Goal: Task Accomplishment & Management: Manage account settings

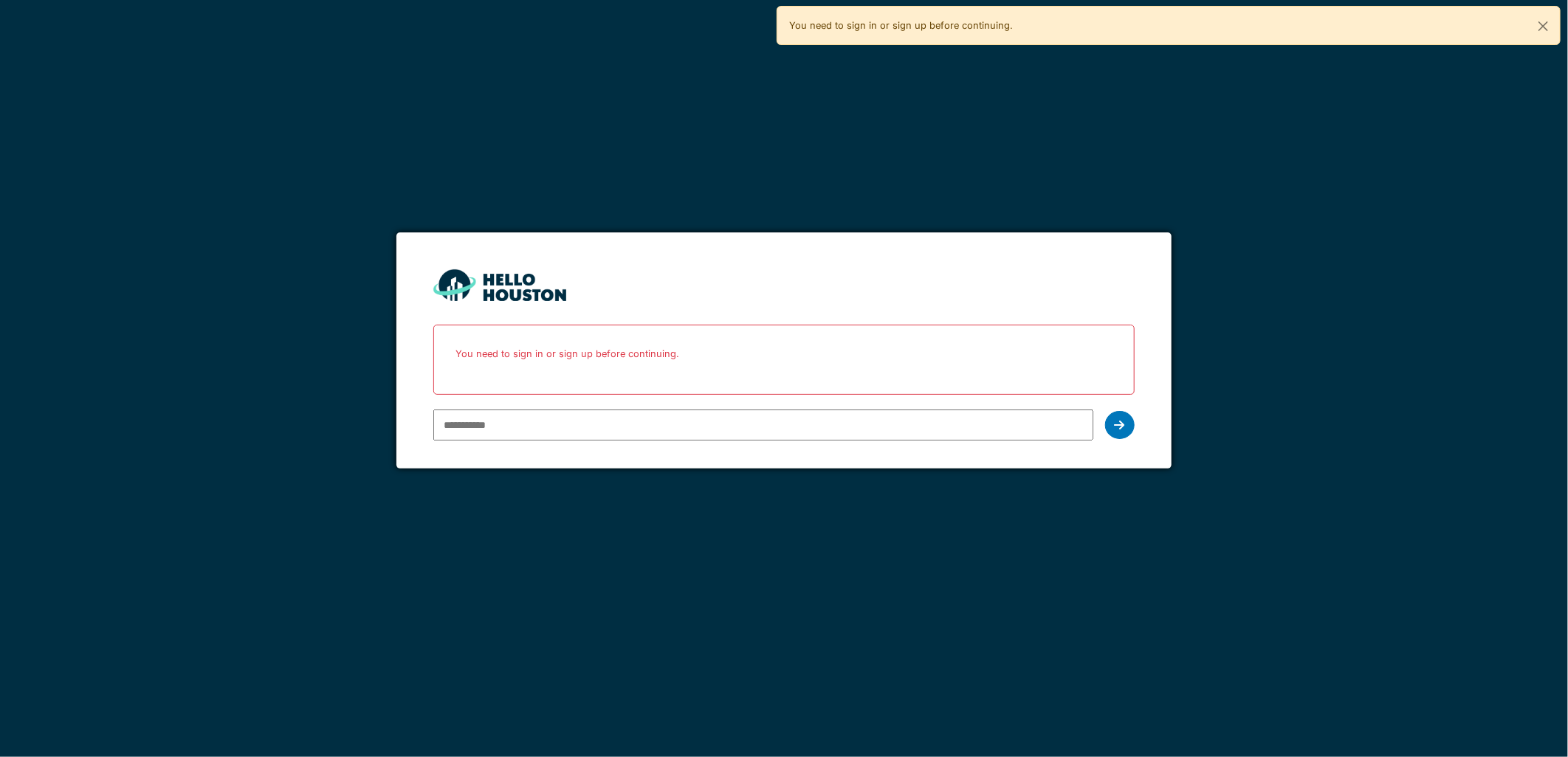
click at [584, 431] on input "email" at bounding box center [763, 425] width 660 height 31
type input "**********"
click at [1110, 425] on div at bounding box center [1120, 425] width 29 height 28
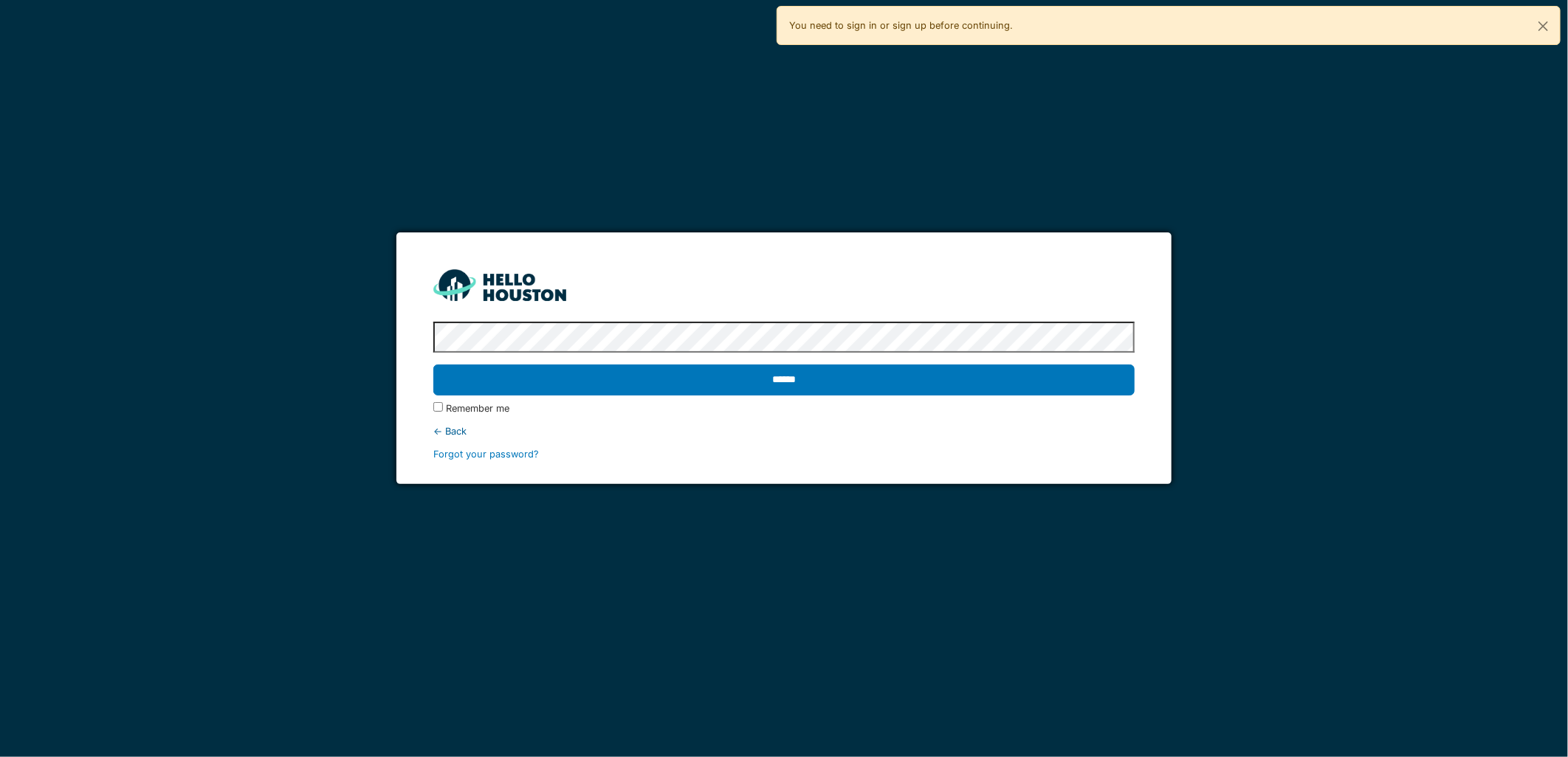
click at [434, 365] on input "******" at bounding box center [784, 380] width 701 height 31
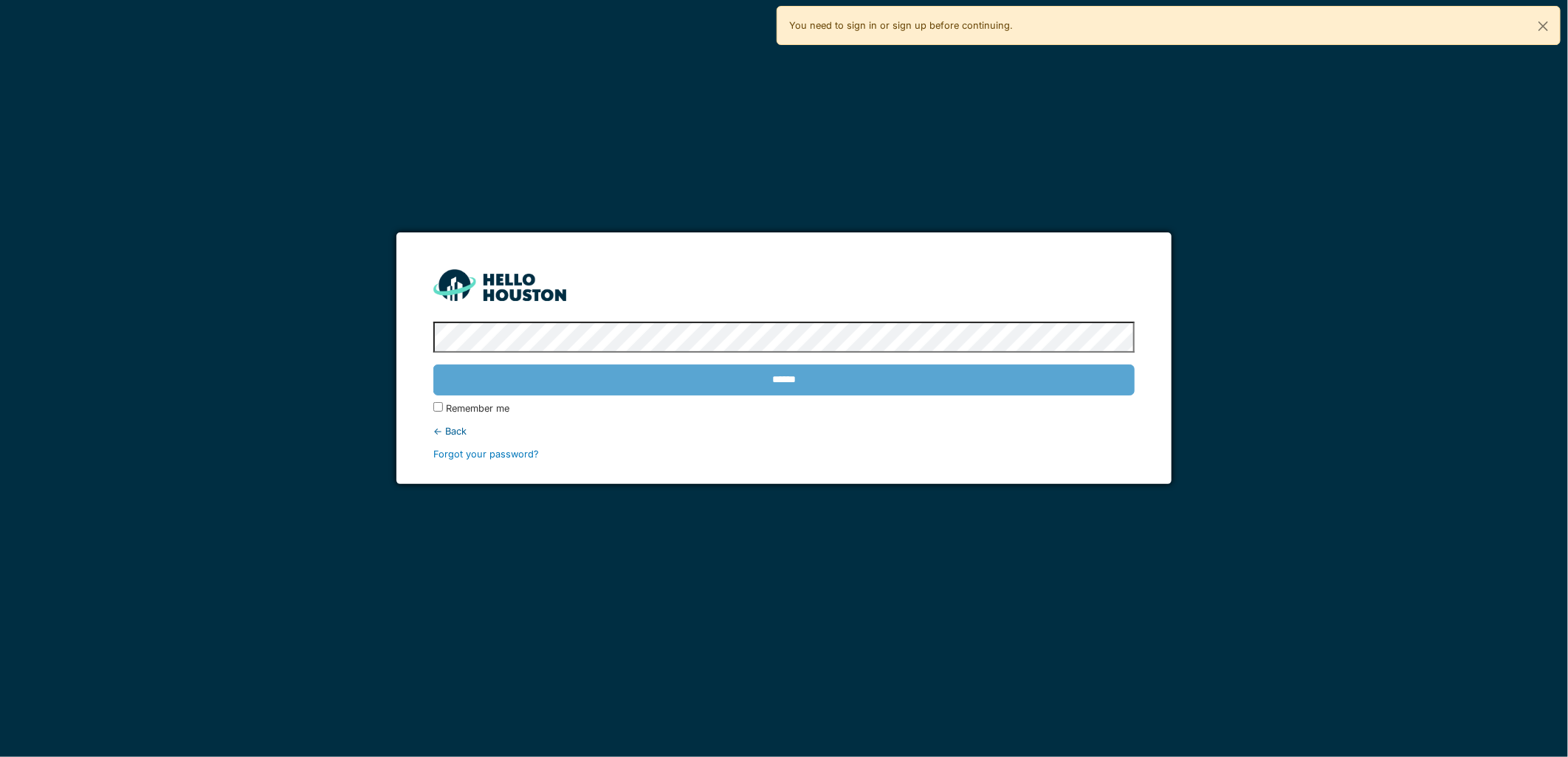
click at [829, 379] on div "******" at bounding box center [784, 380] width 701 height 43
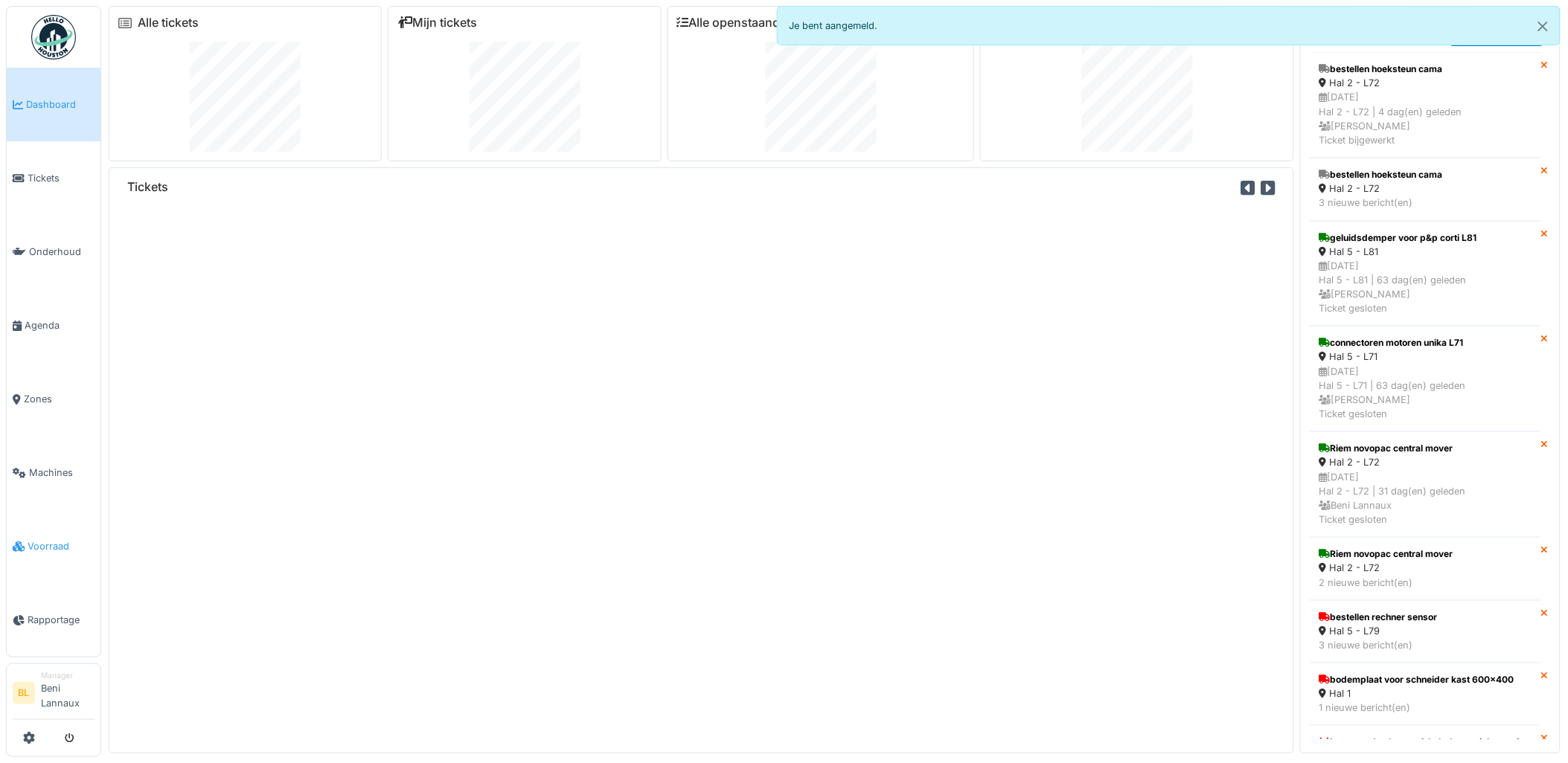
click at [41, 546] on span "Voorraad" at bounding box center [61, 546] width 67 height 14
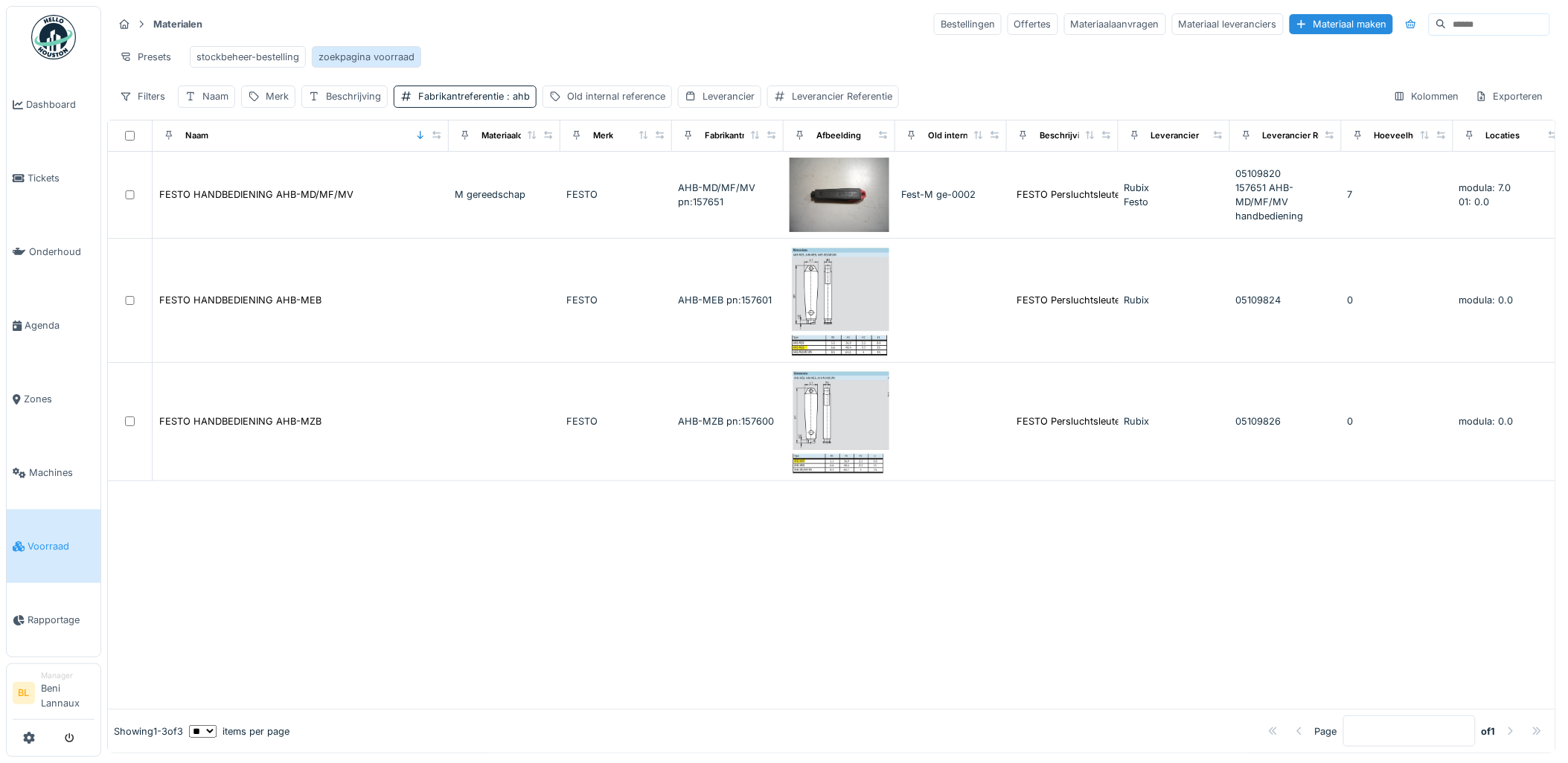
click at [378, 60] on div "zoekpagina voorraad" at bounding box center [366, 57] width 96 height 14
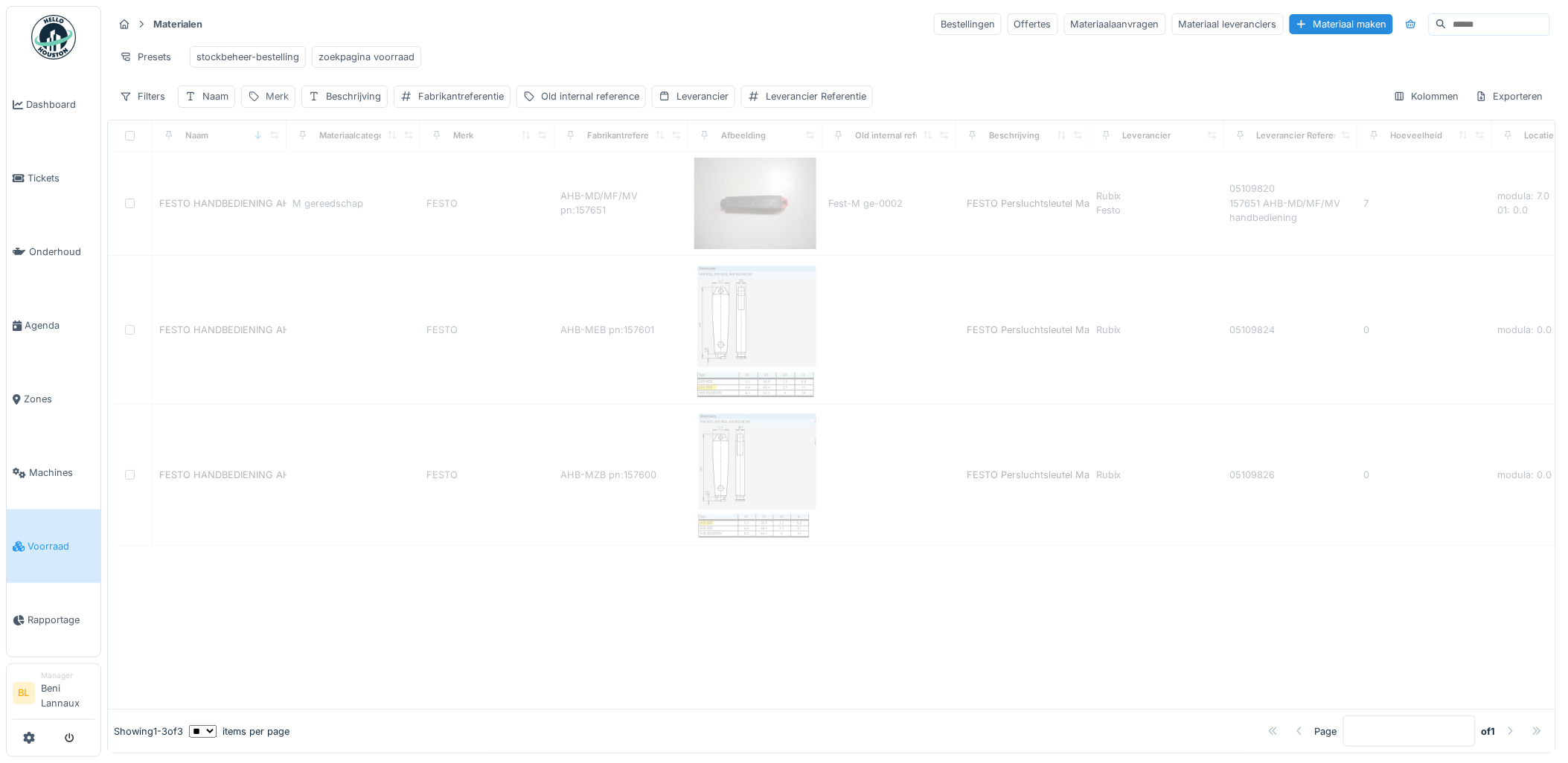
click at [274, 104] on div "Merk" at bounding box center [277, 96] width 23 height 14
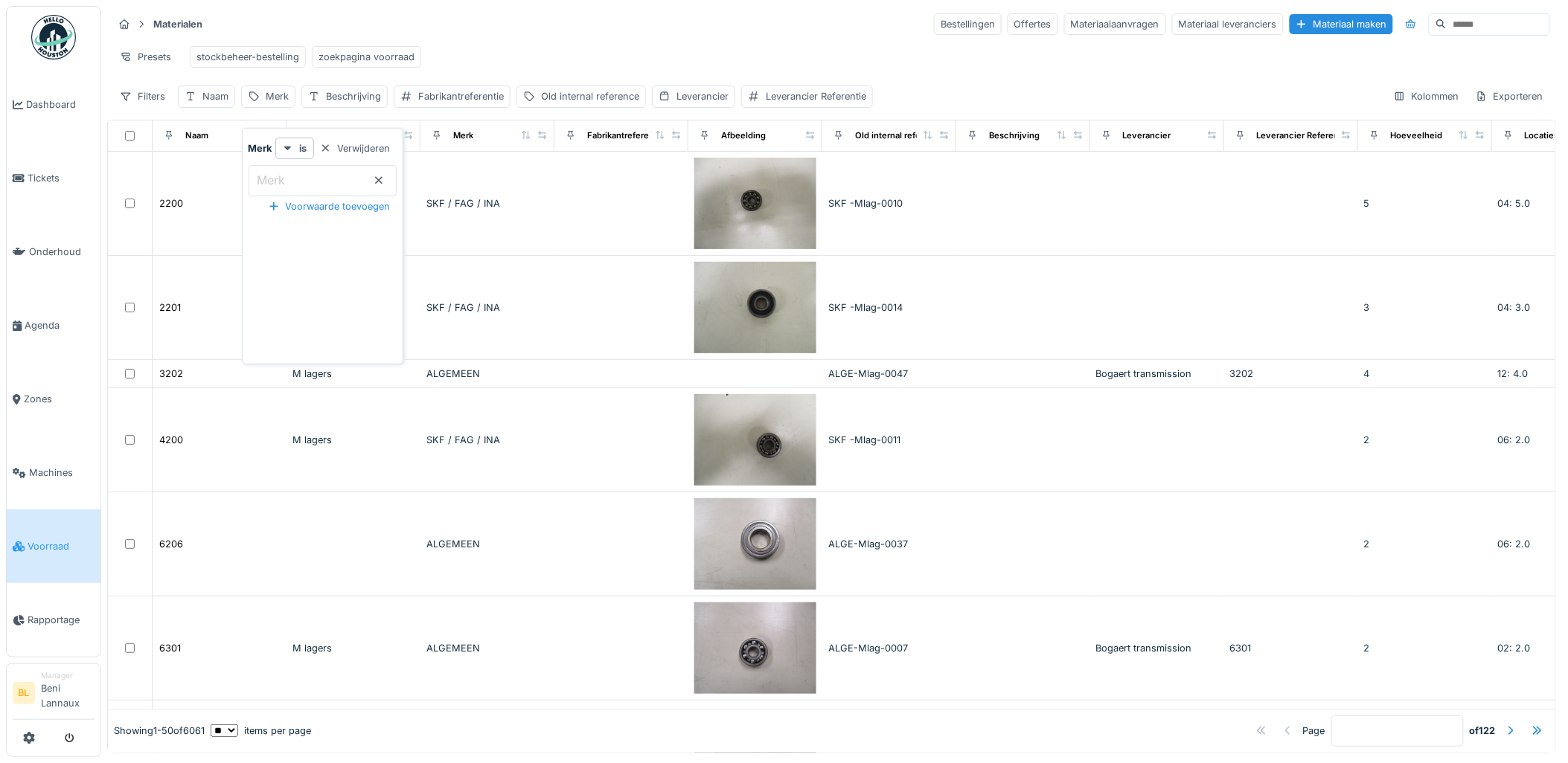
click at [276, 176] on label "Merk" at bounding box center [272, 180] width 35 height 18
click at [276, 176] on input "Merk" at bounding box center [322, 180] width 148 height 31
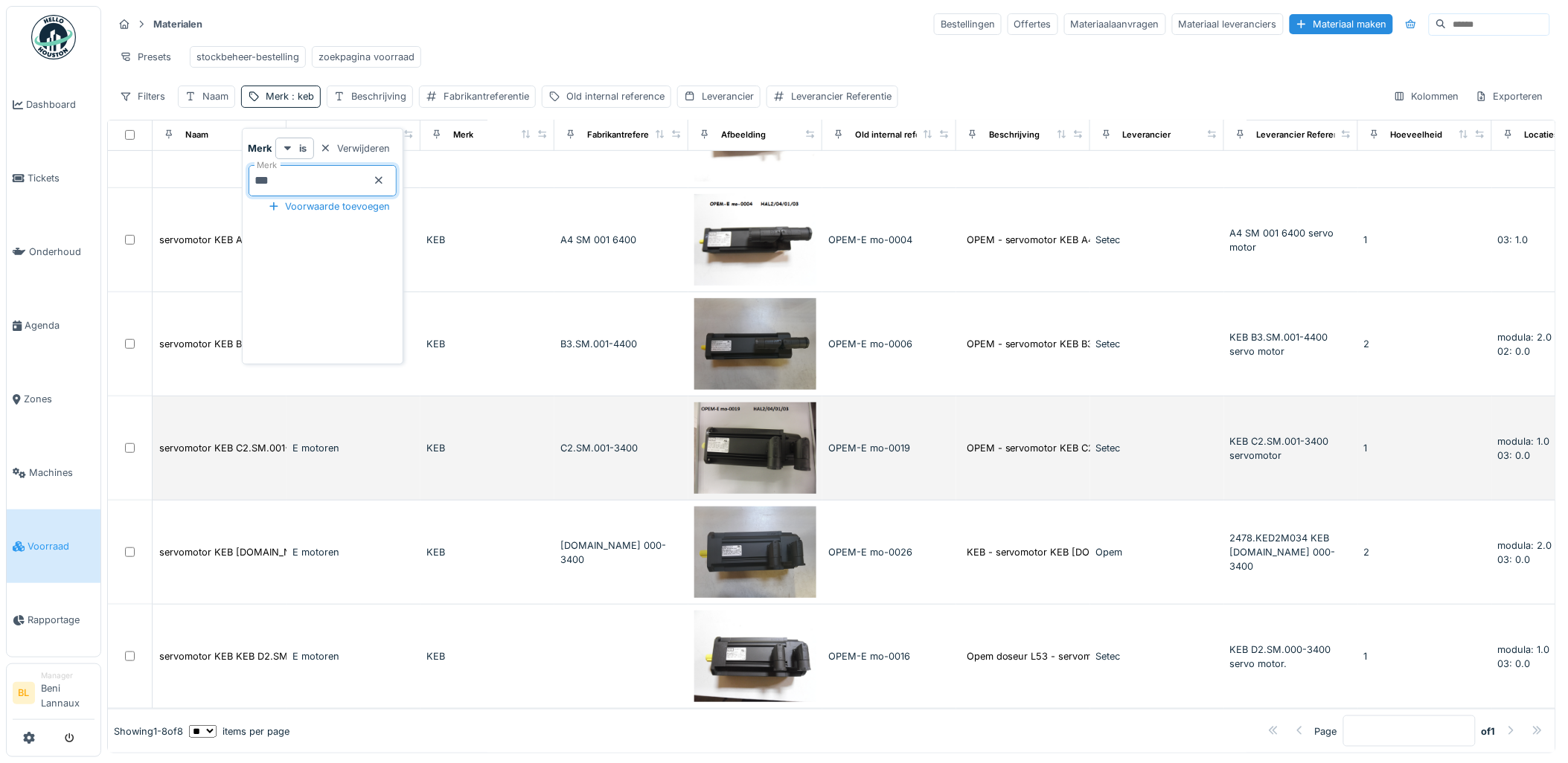
scroll to position [384, 0]
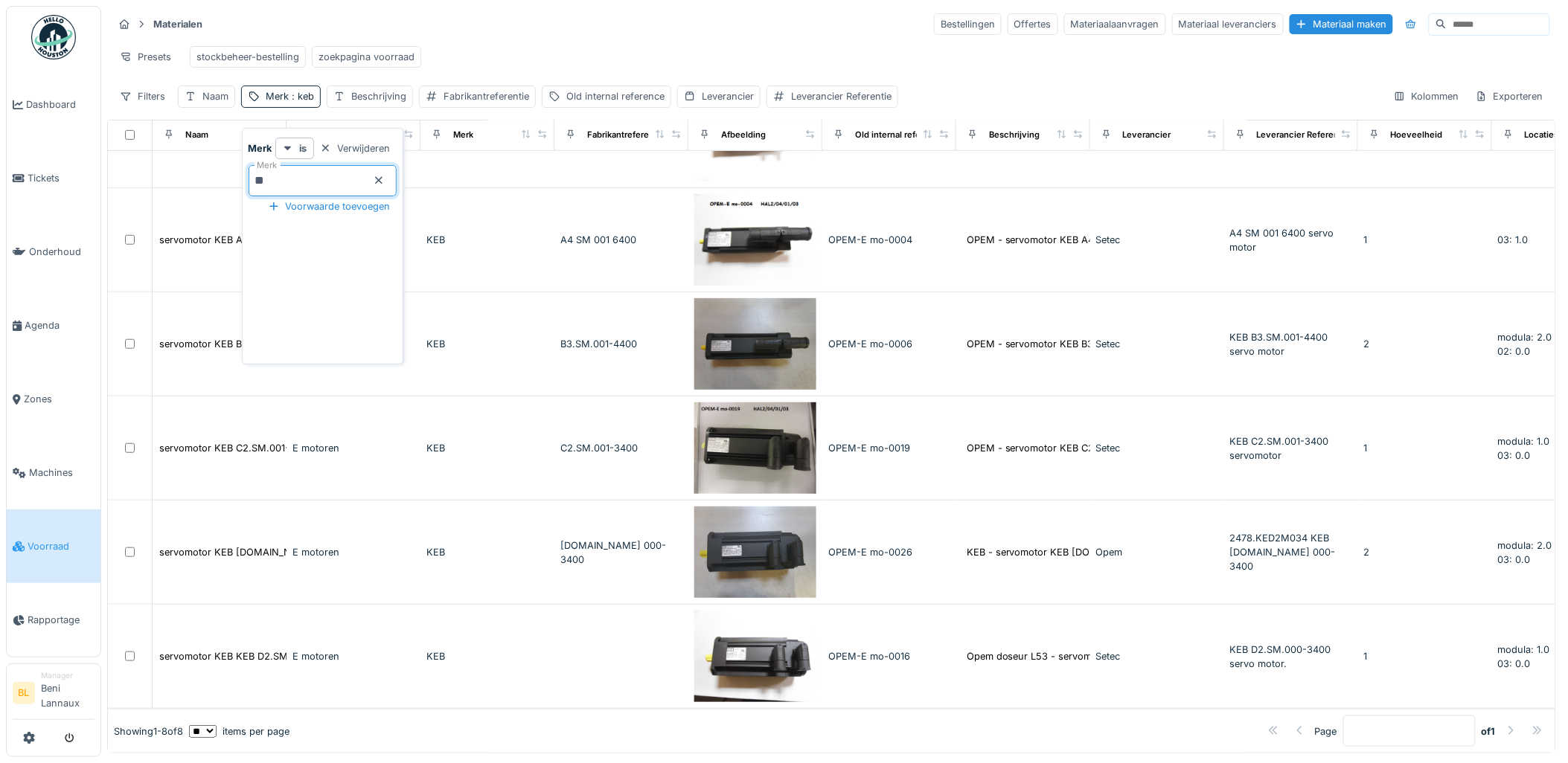
type input "*"
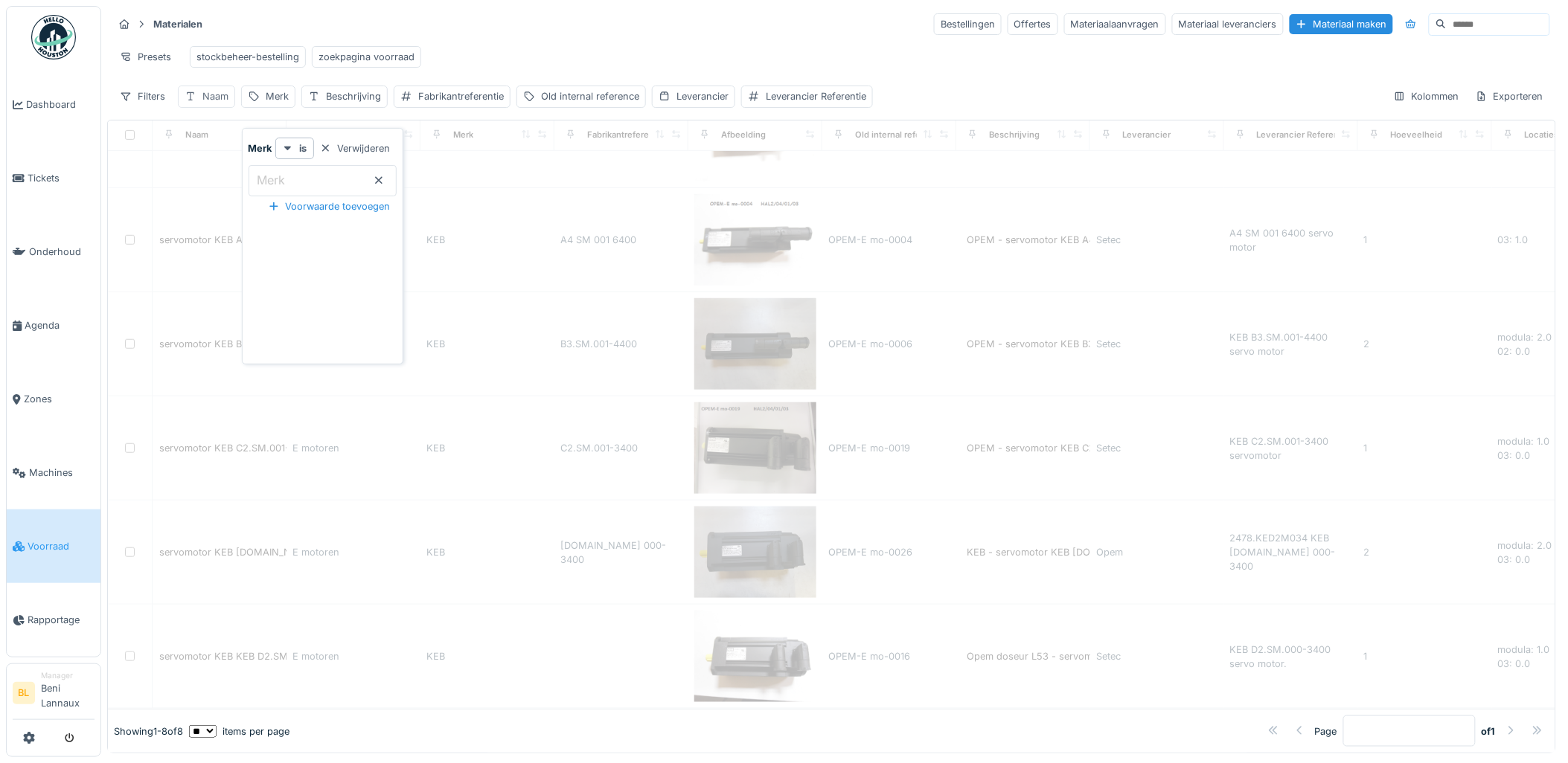
click at [212, 99] on div "Naam" at bounding box center [215, 96] width 26 height 14
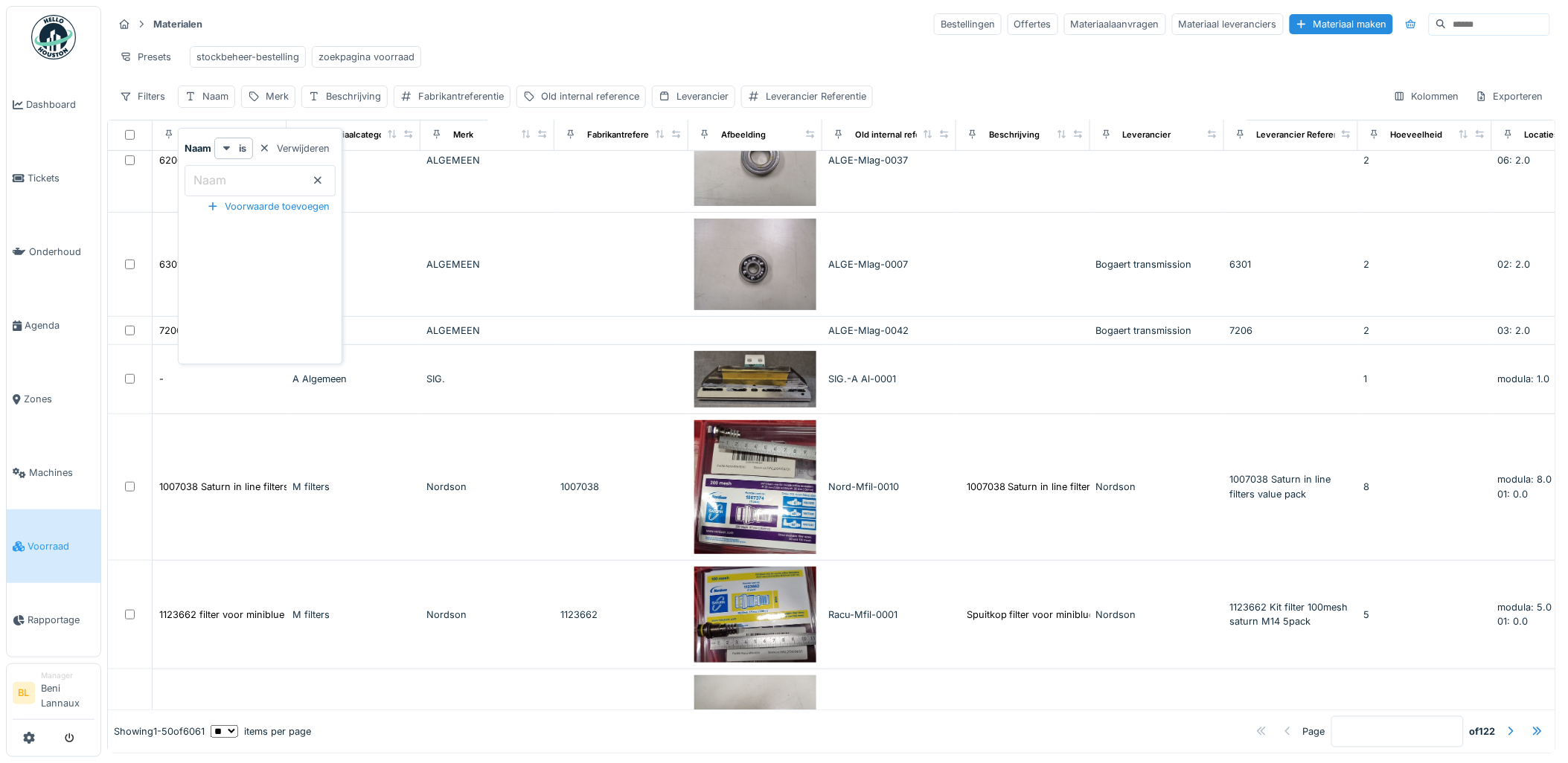
click at [220, 171] on label "Naam" at bounding box center [210, 180] width 39 height 18
click at [220, 167] on input "Naam" at bounding box center [260, 180] width 151 height 31
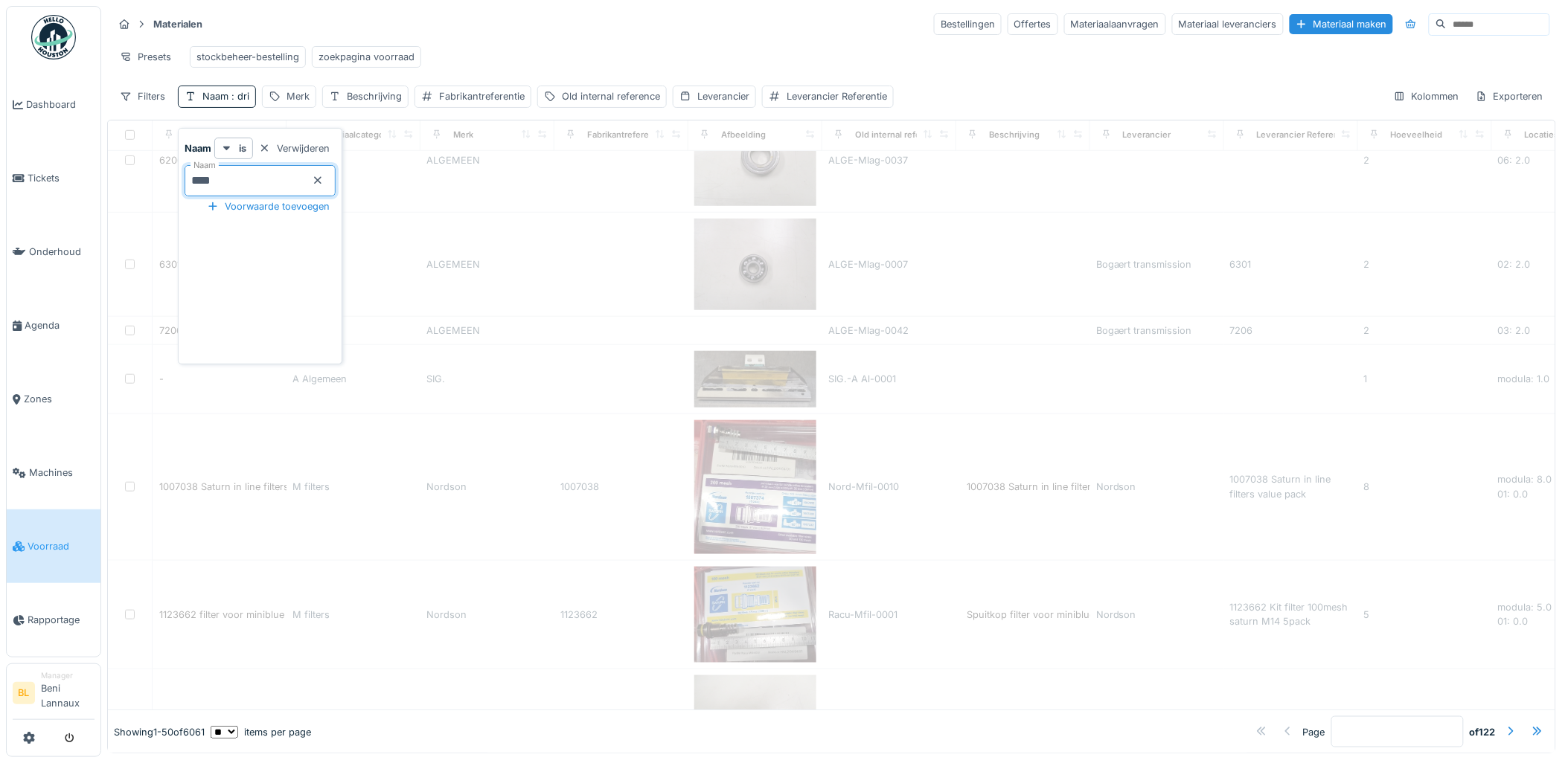
type input "*****"
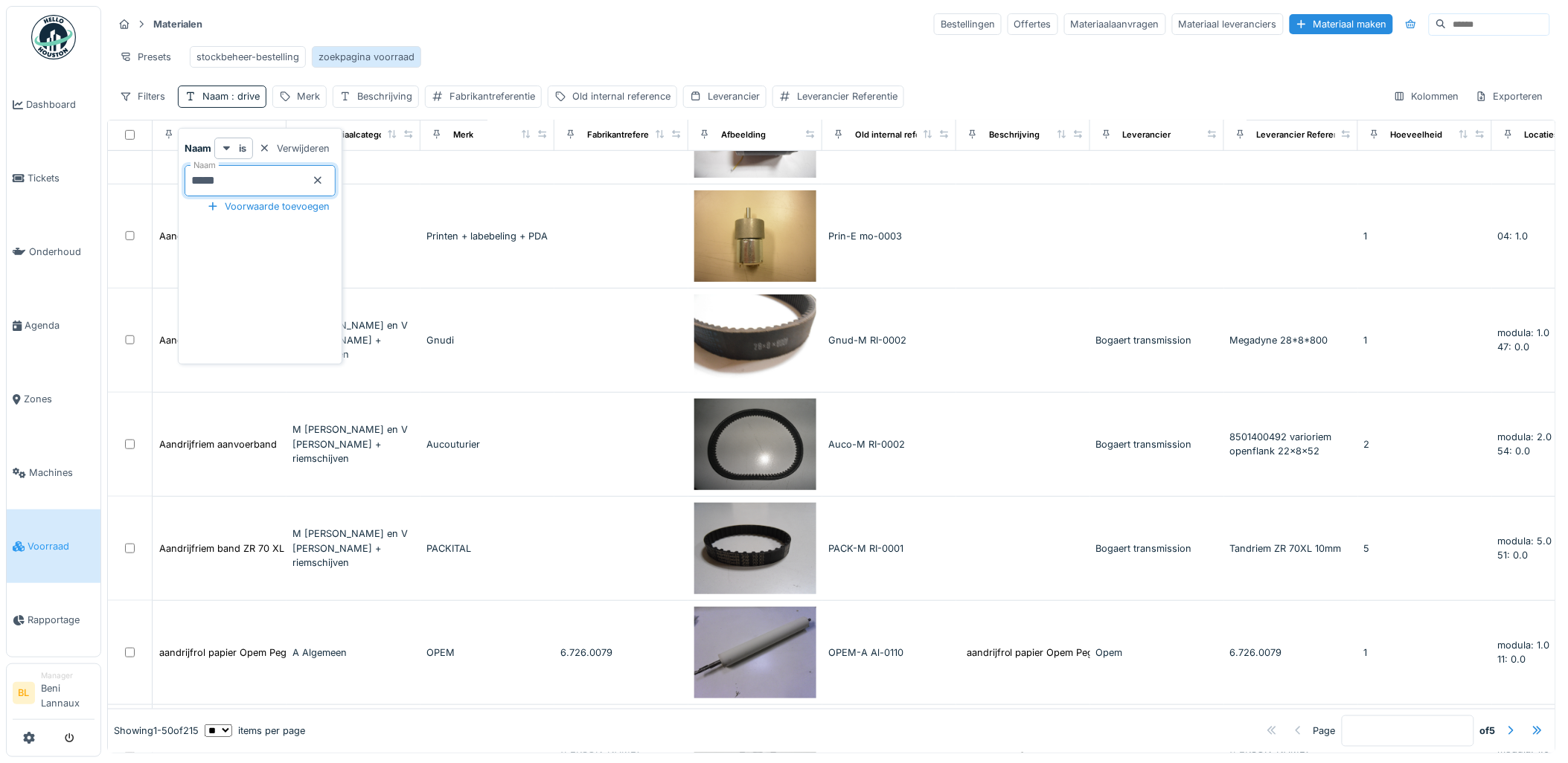
click at [396, 50] on div "zoekpagina voorraad" at bounding box center [366, 57] width 96 height 14
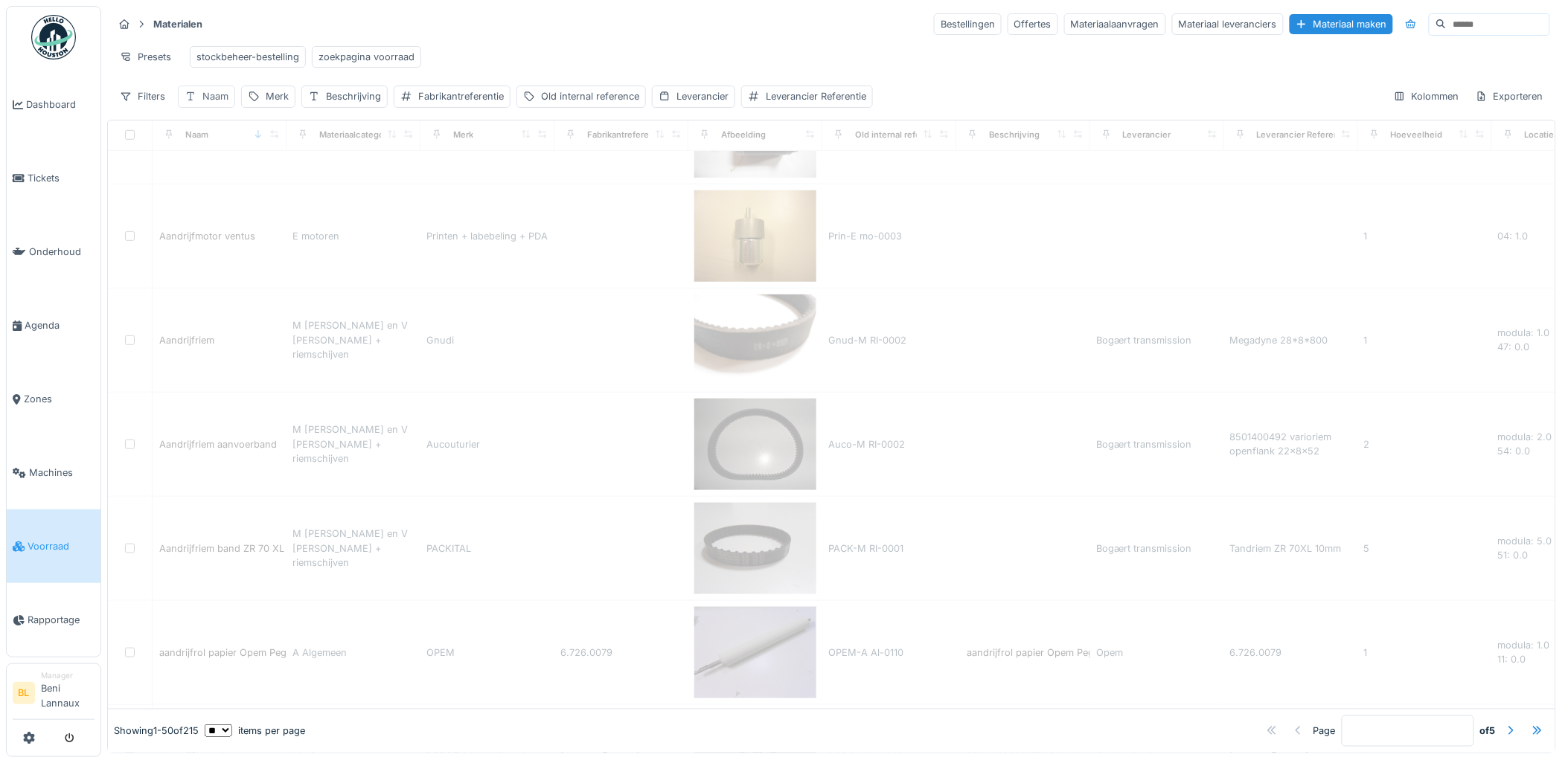
click at [218, 95] on div "Naam" at bounding box center [215, 96] width 26 height 14
click at [212, 171] on label "Naam" at bounding box center [210, 180] width 39 height 18
click at [212, 165] on input "Naam" at bounding box center [260, 180] width 151 height 31
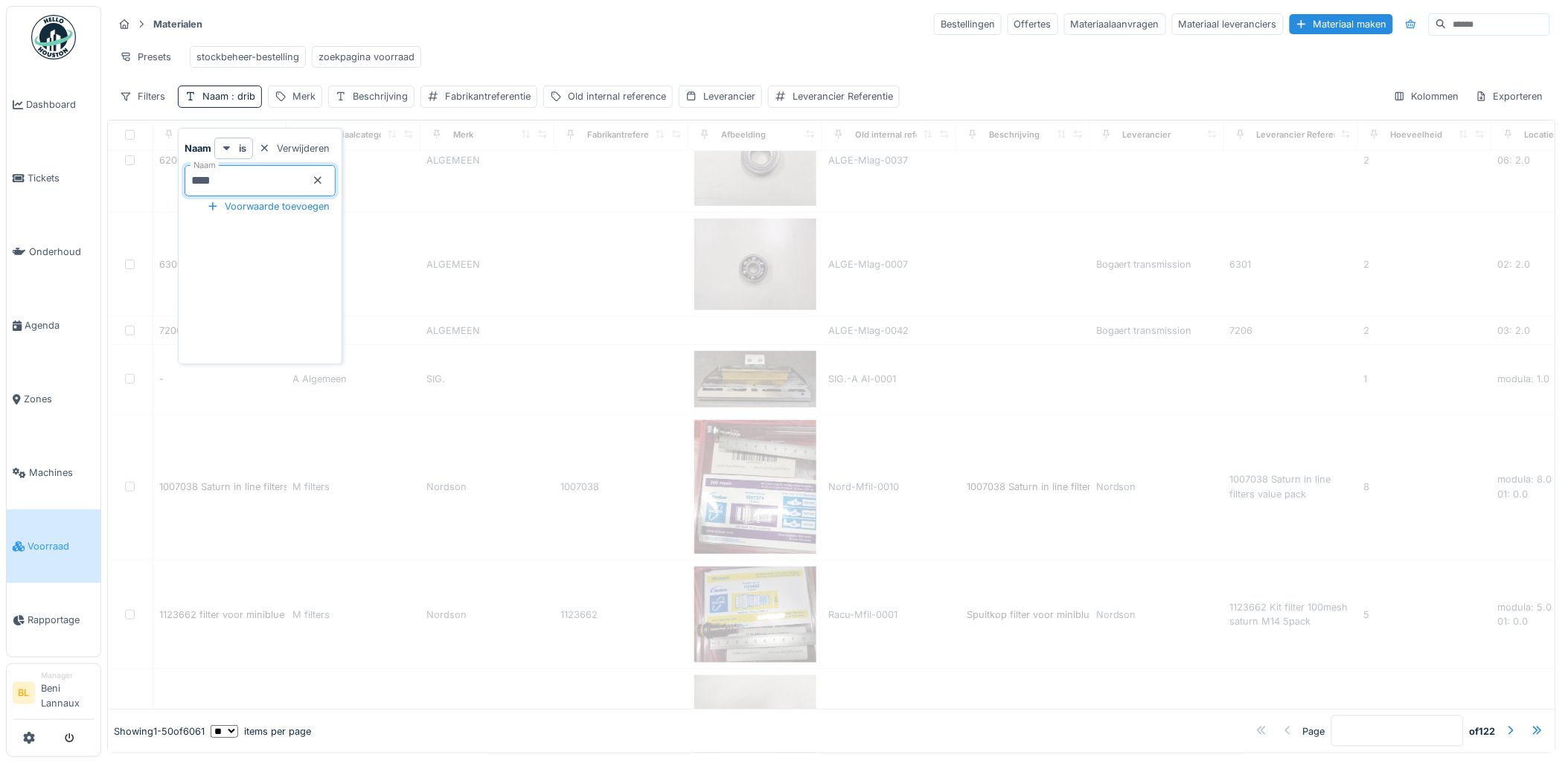
scroll to position [0, 0]
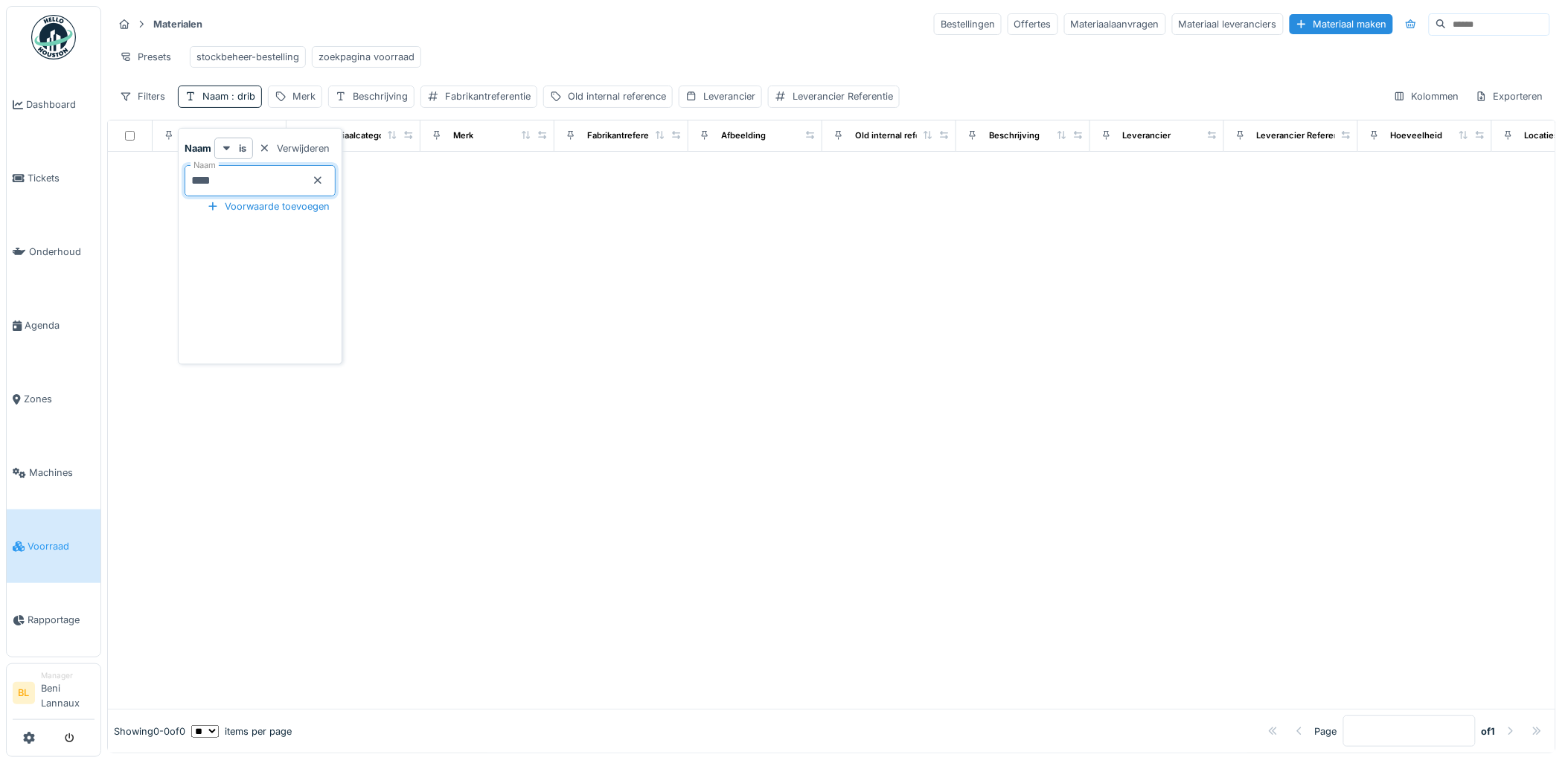
type input "*****"
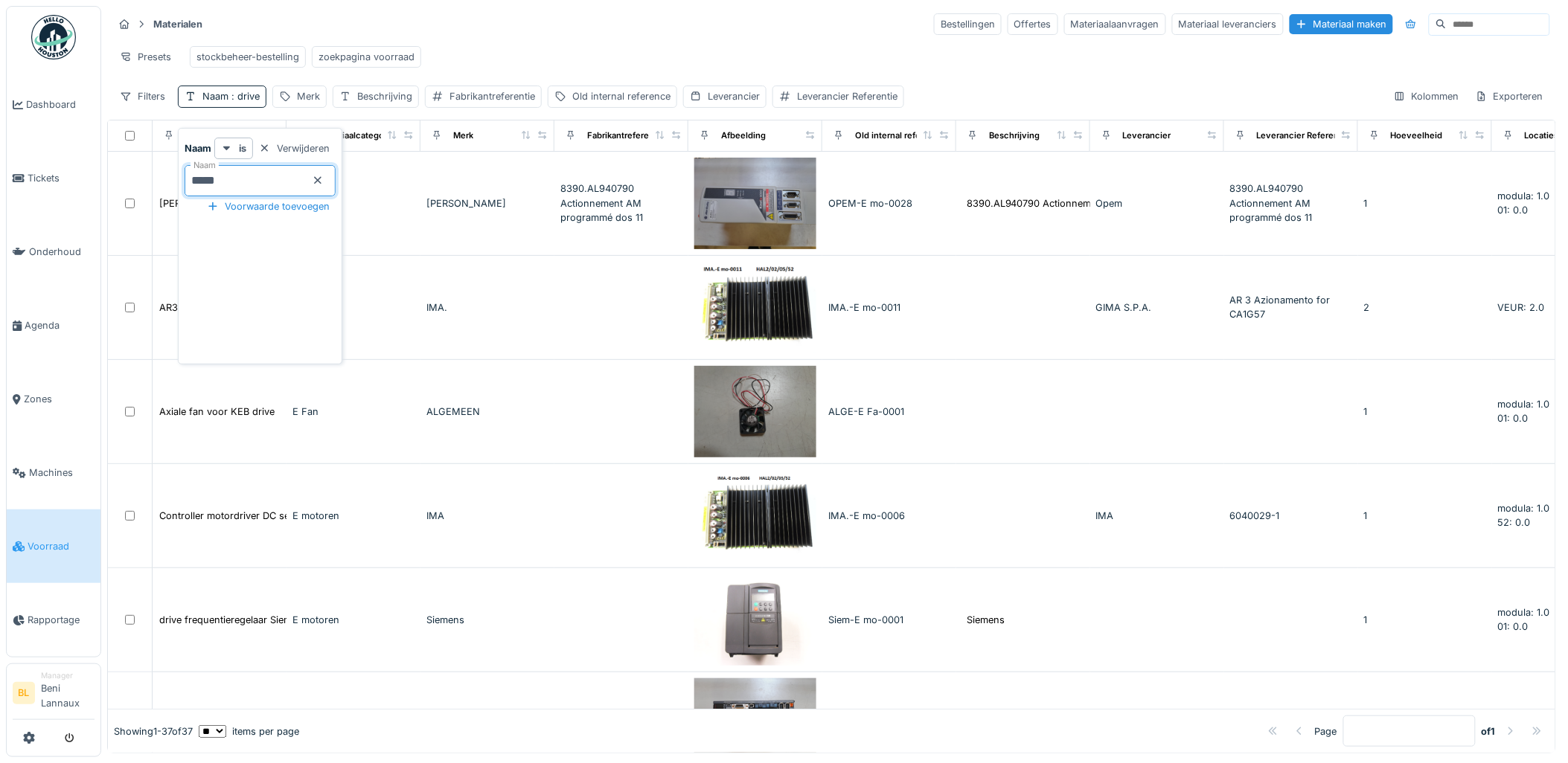
click at [1003, 79] on div "Materialen Bestellingen Offertes Materiaalaanvragen Materiaal leveranciers Mate…" at bounding box center [831, 60] width 1449 height 108
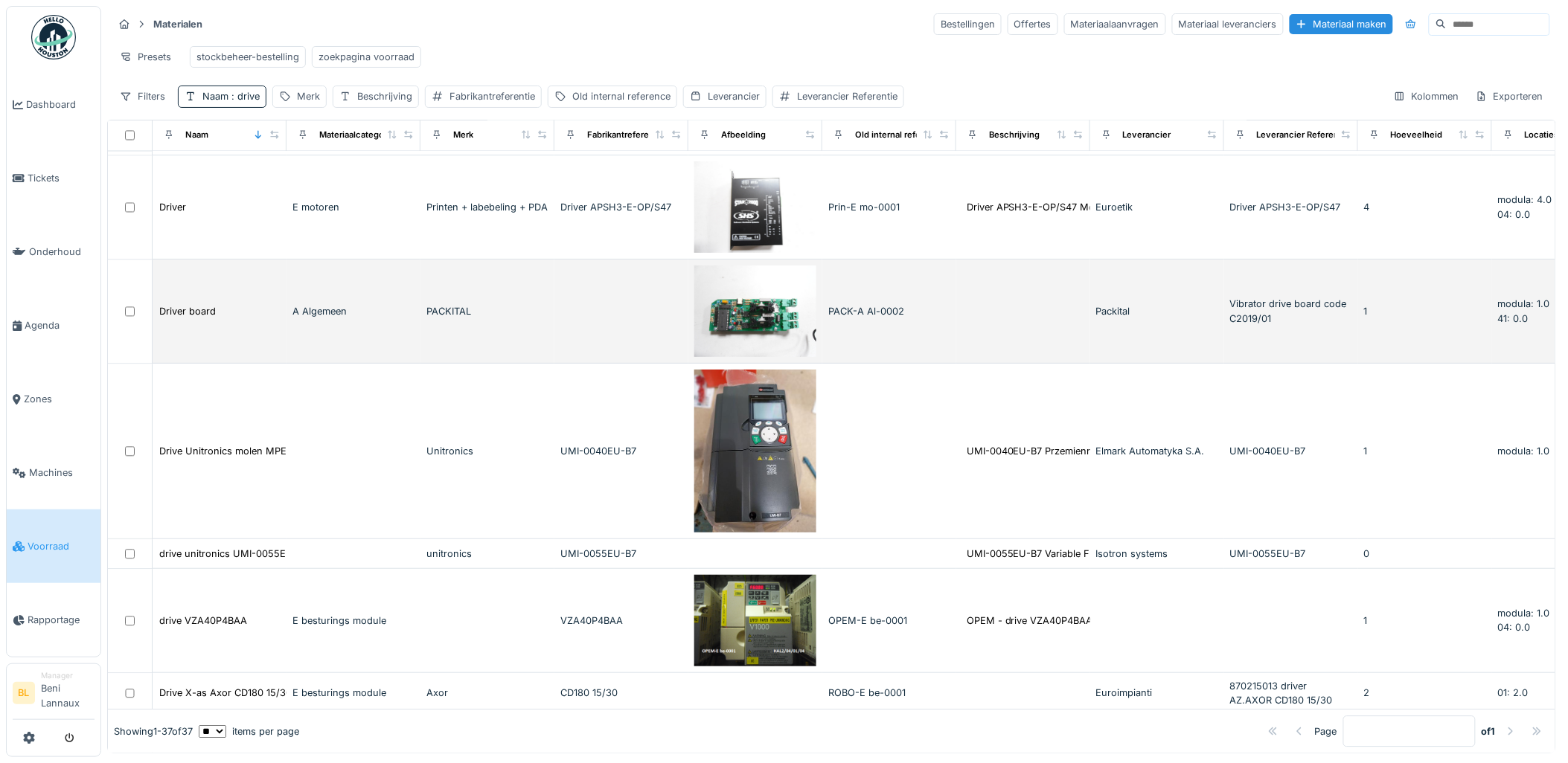
scroll to position [1239, 0]
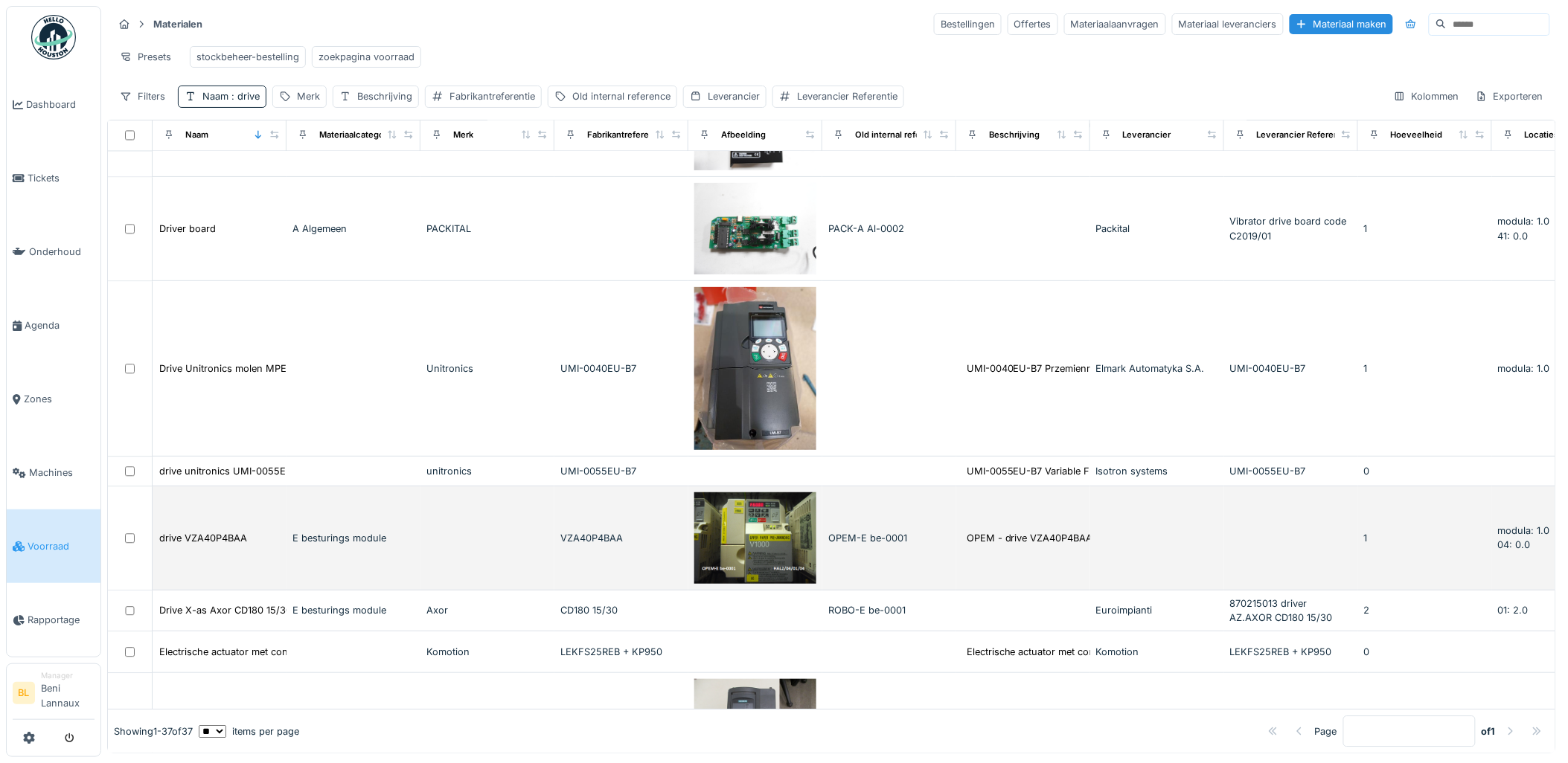
click at [730, 544] on img at bounding box center [755, 538] width 122 height 91
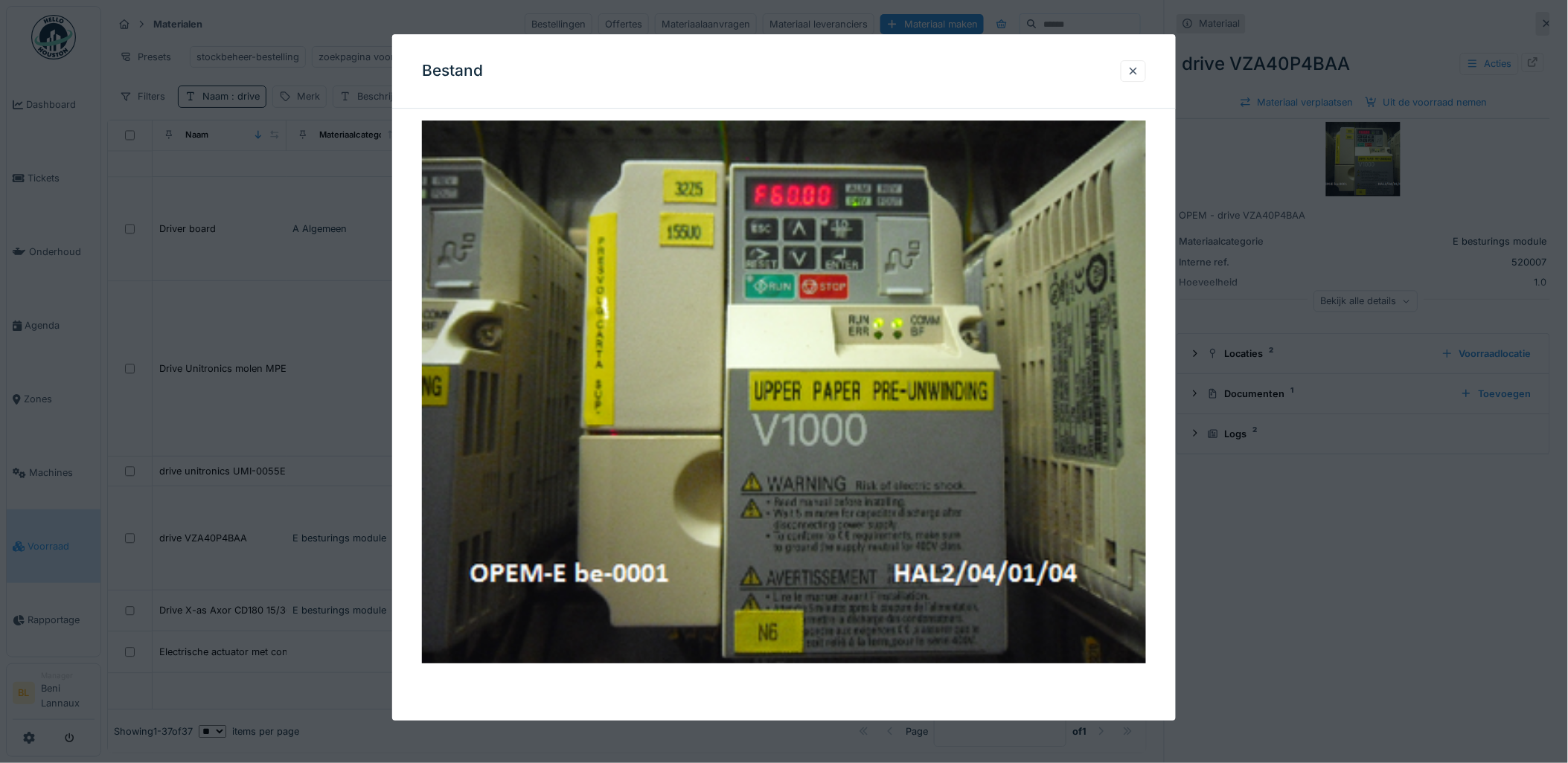
scroll to position [12, 0]
click at [1139, 64] on div at bounding box center [1134, 71] width 12 height 14
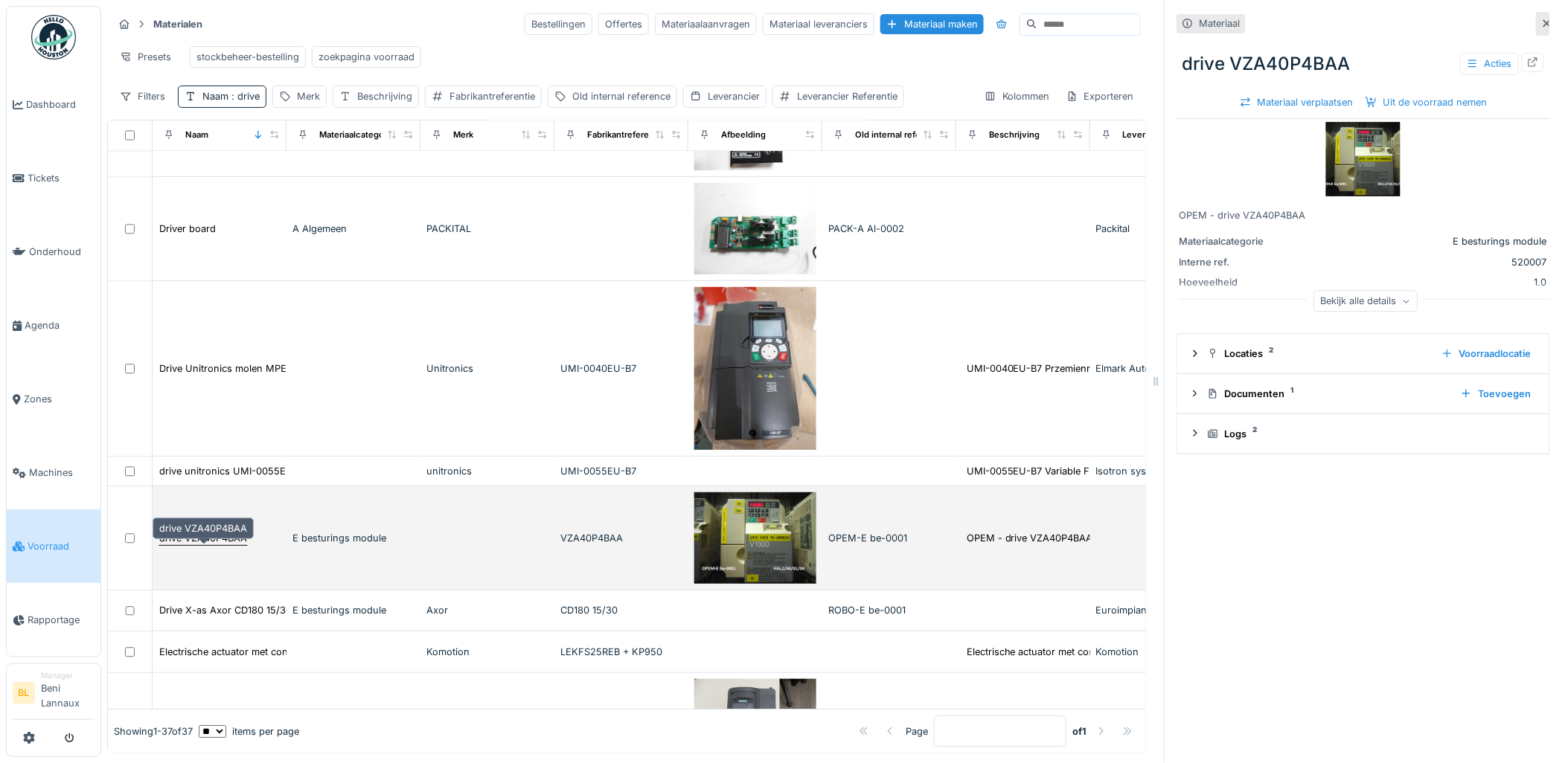
click at [217, 533] on div "drive VZA40P4BAA" at bounding box center [203, 538] width 88 height 14
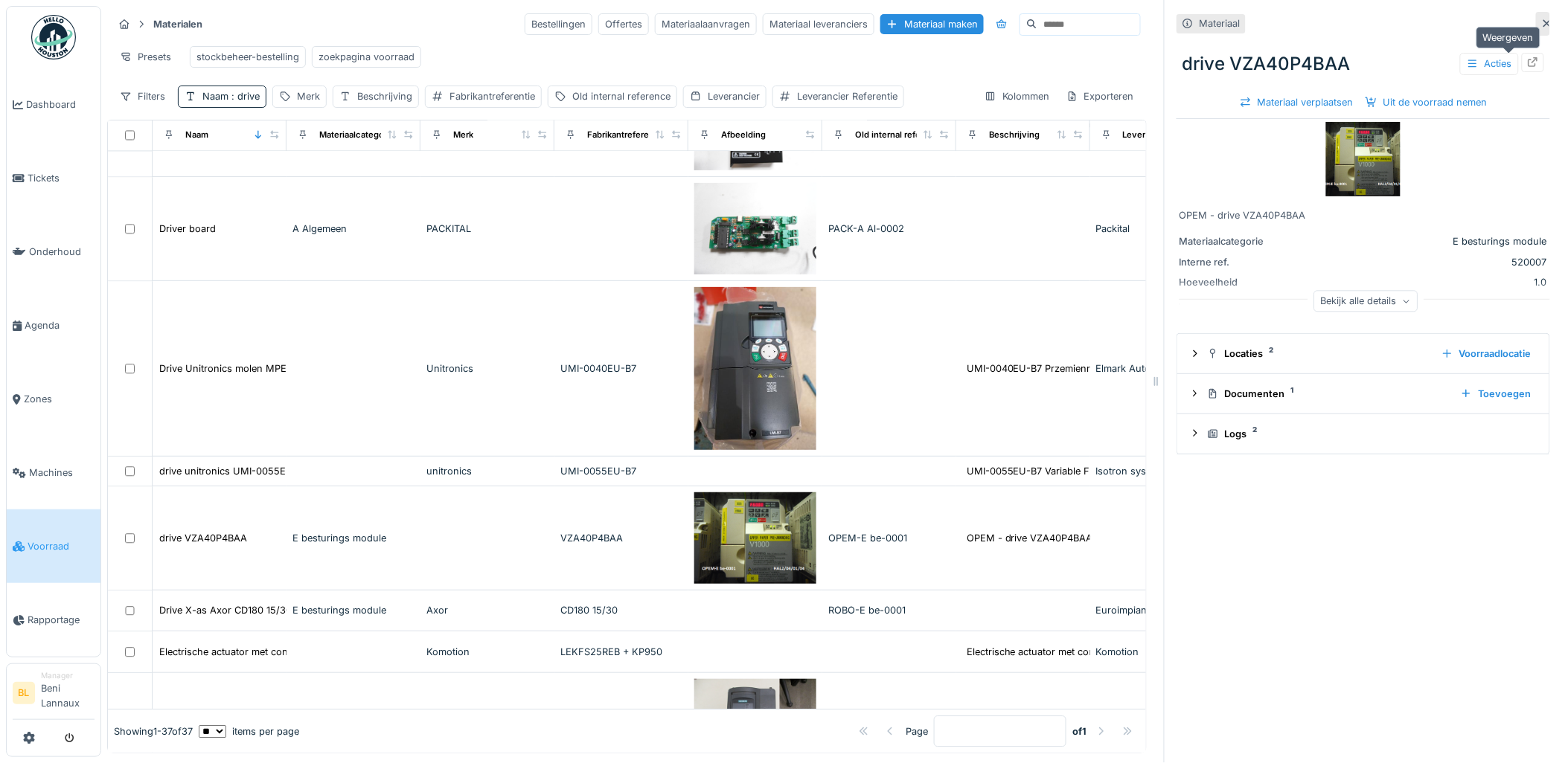
click at [1527, 55] on div at bounding box center [1533, 62] width 12 height 14
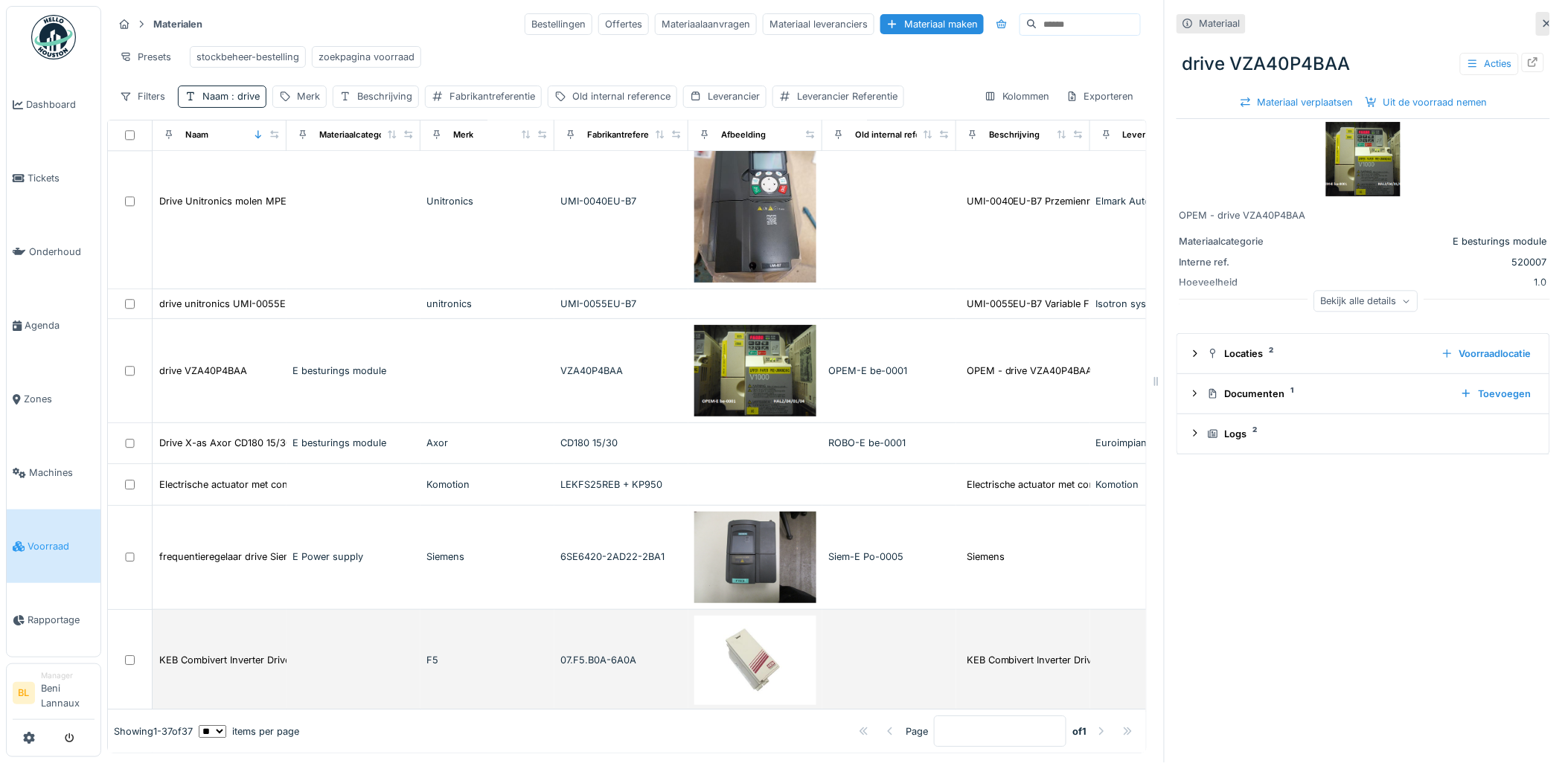
scroll to position [1570, 0]
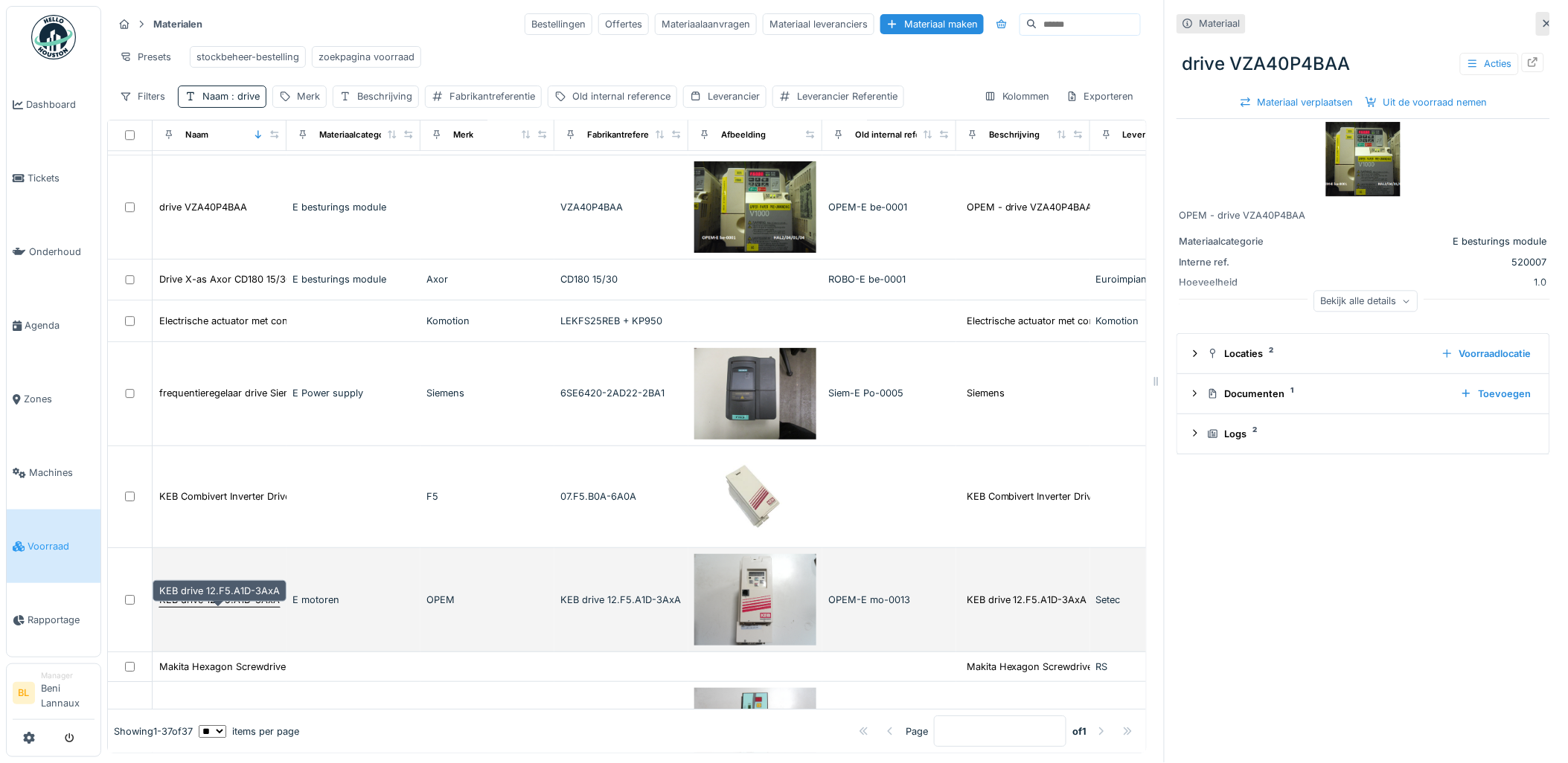
click at [226, 604] on div "KEB drive 12.F5.A1D-3AxA" at bounding box center [219, 600] width 121 height 14
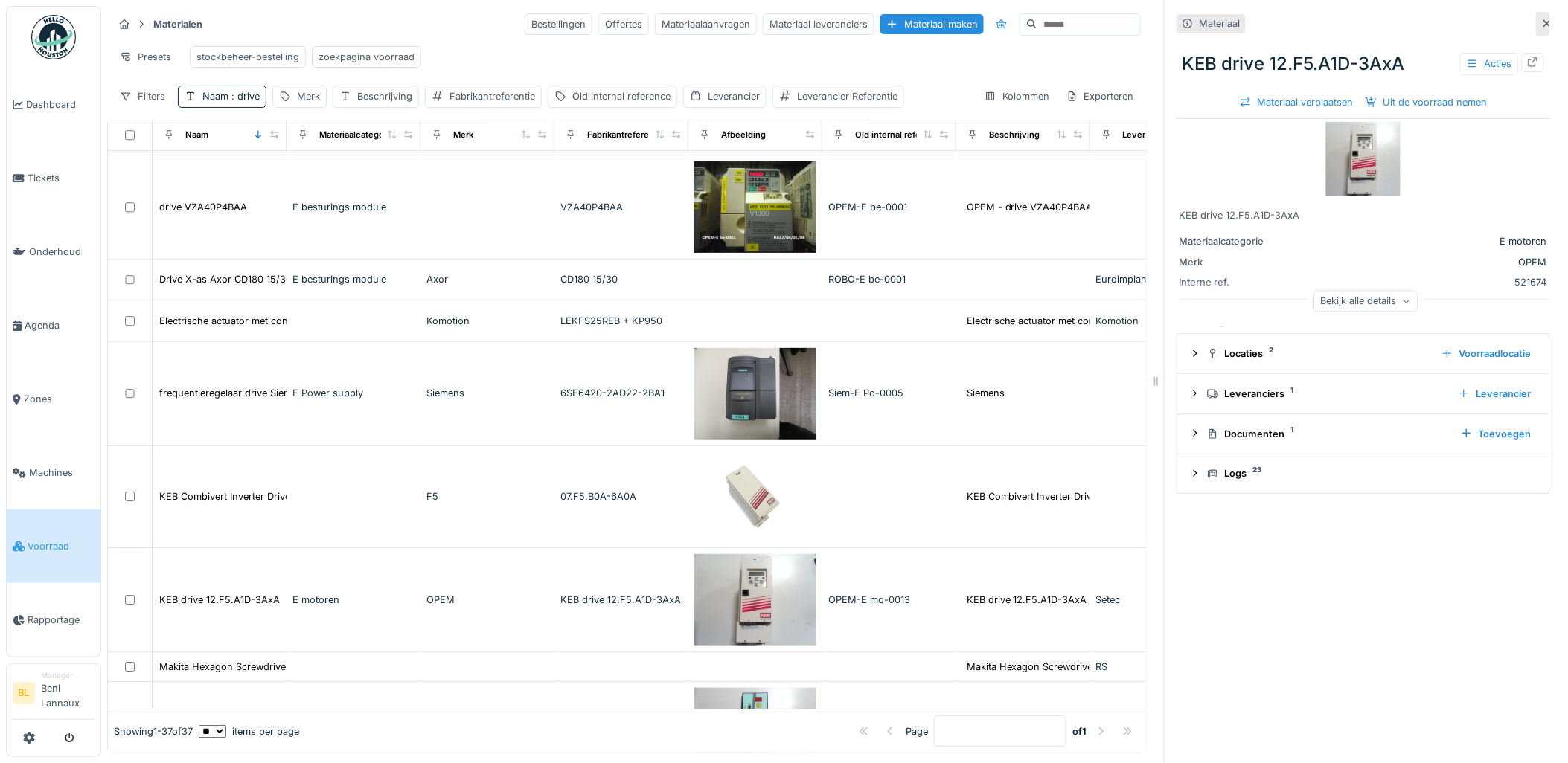
click at [1343, 153] on img at bounding box center [1363, 159] width 74 height 74
click at [1527, 57] on icon at bounding box center [1533, 61] width 12 height 9
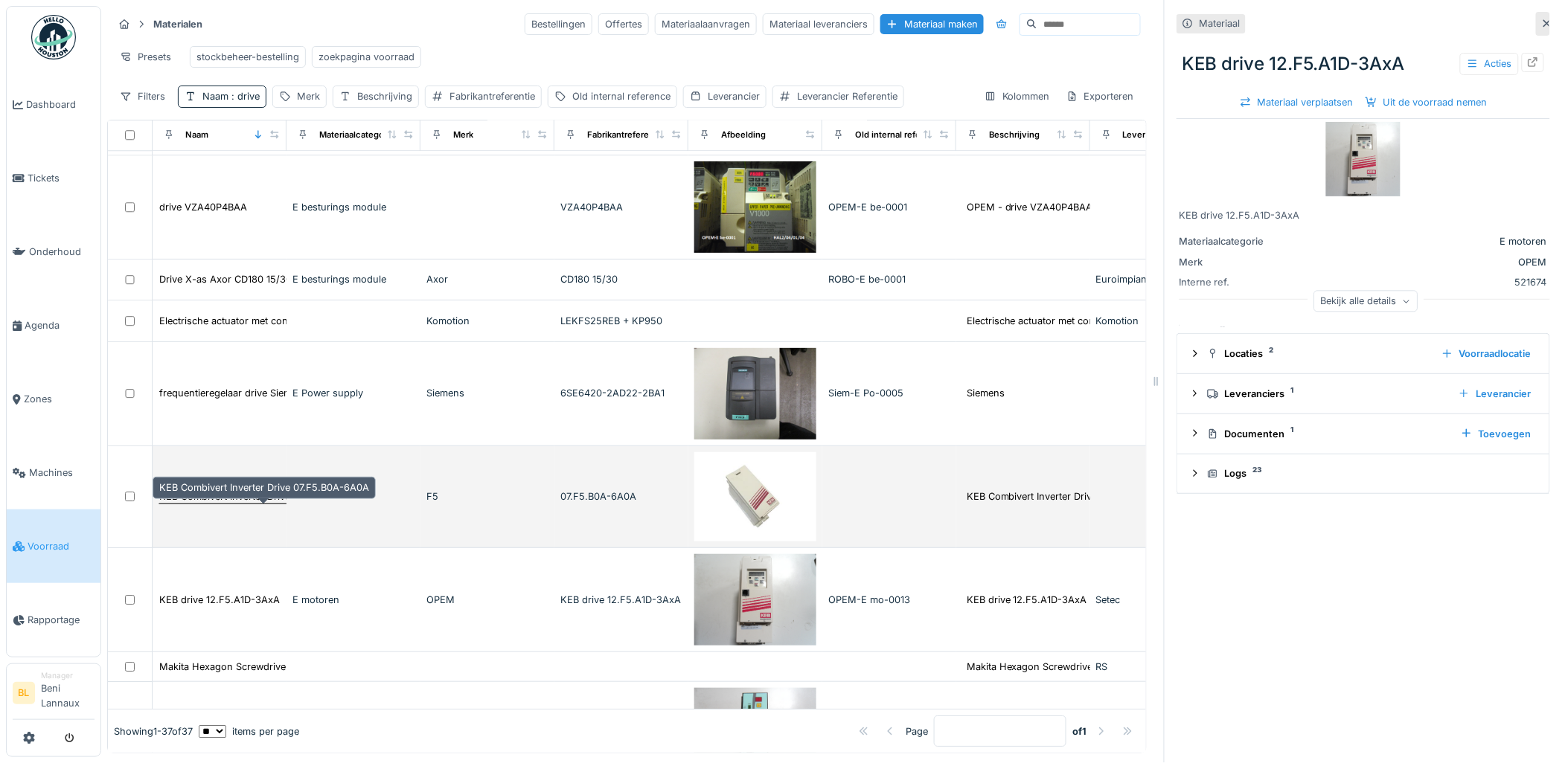
click at [240, 496] on div "KEB Combivert Inverter Drive 07.F5.B0A-6A0A" at bounding box center [263, 496] width 210 height 14
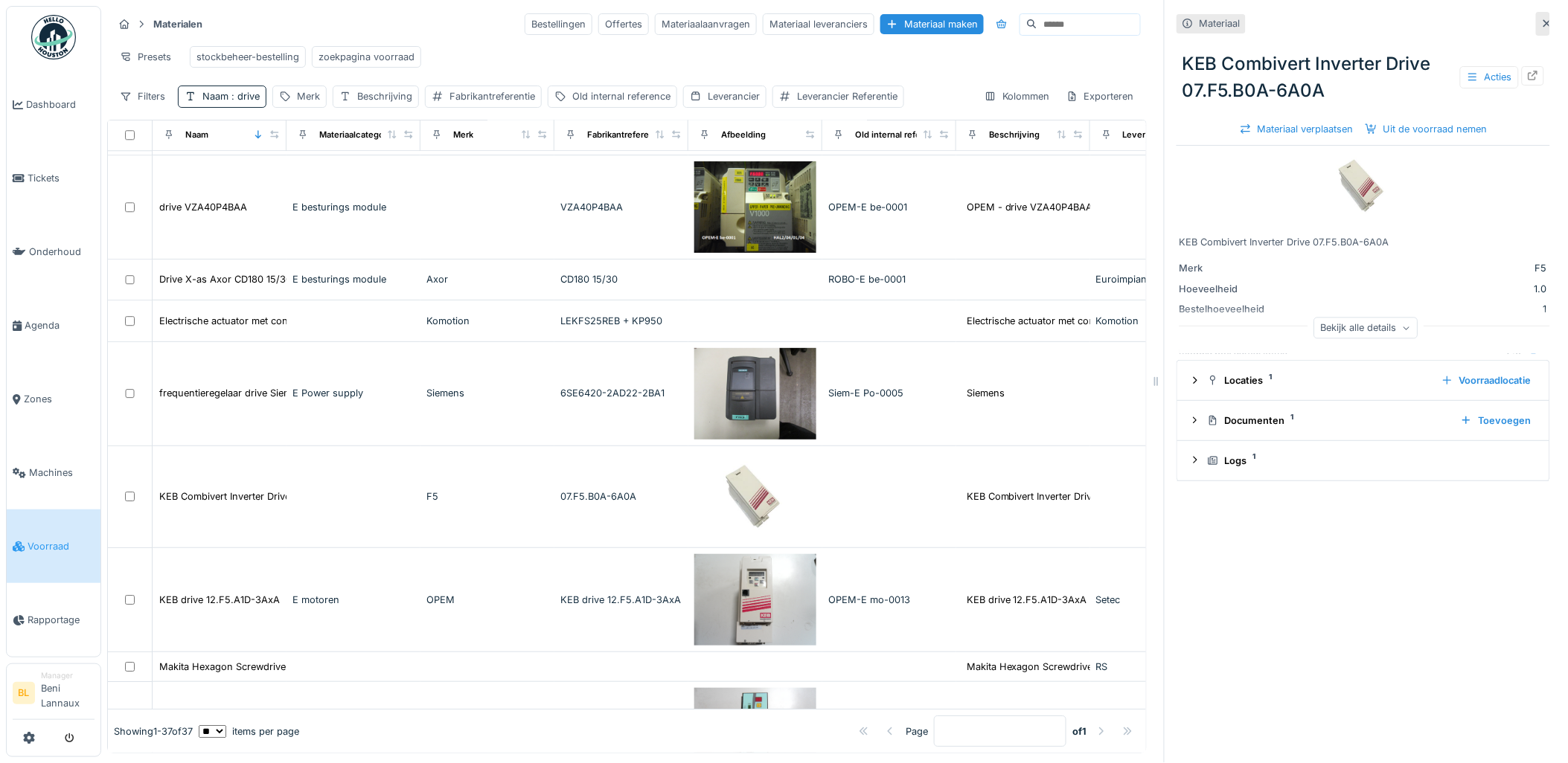
click at [1355, 179] on img at bounding box center [1363, 186] width 74 height 74
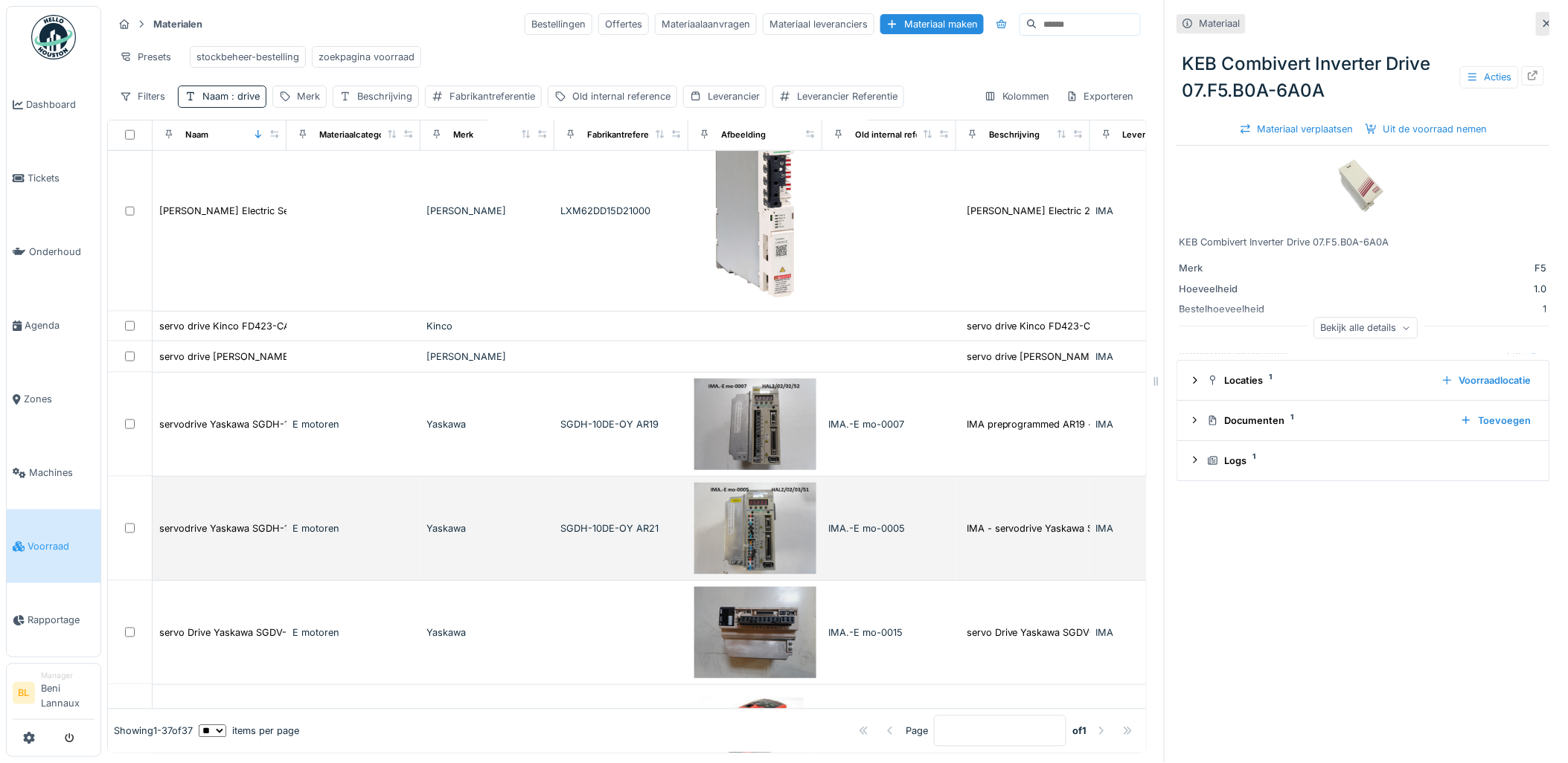
scroll to position [2892, 0]
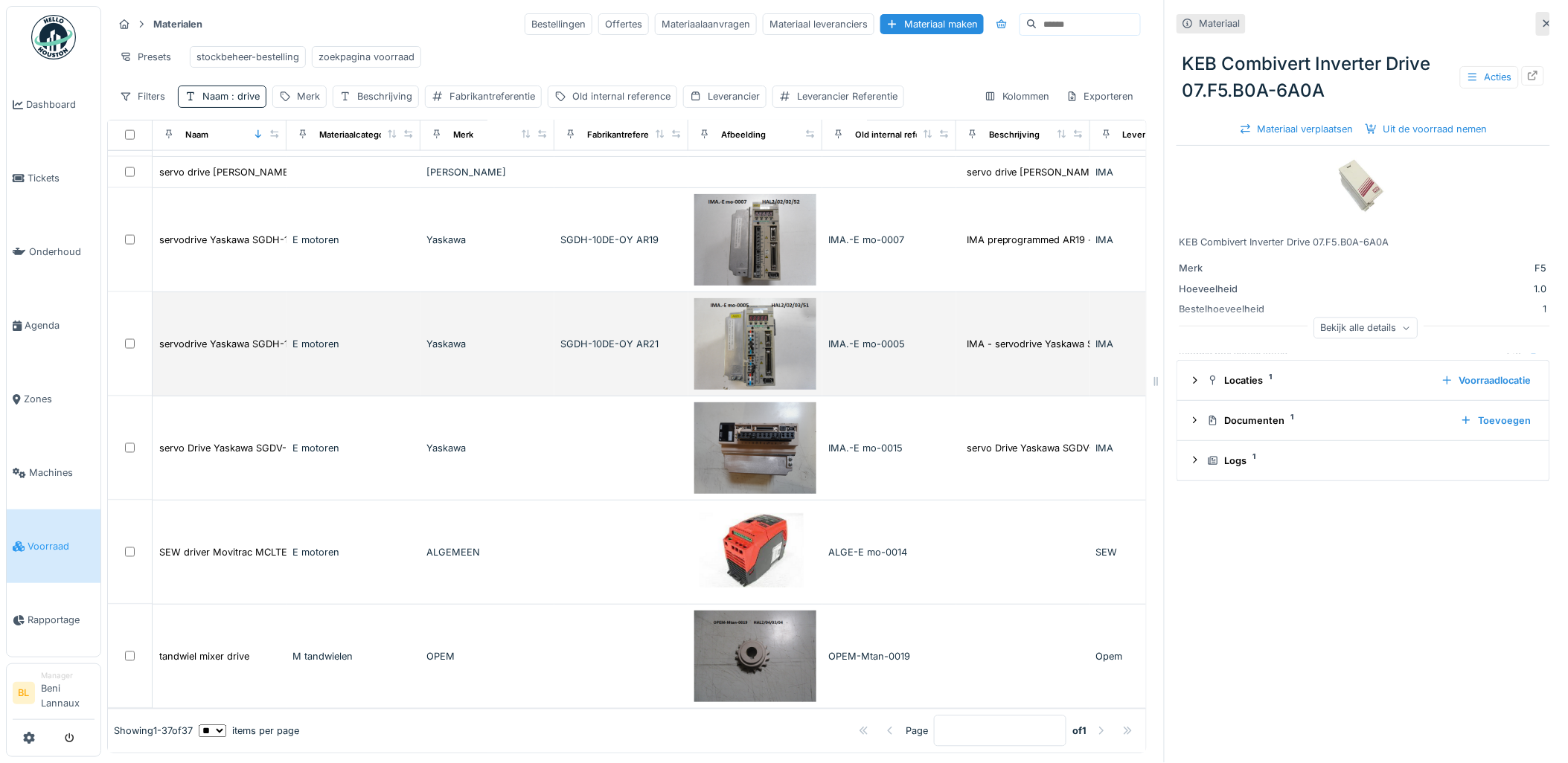
click at [756, 356] on img at bounding box center [755, 344] width 122 height 91
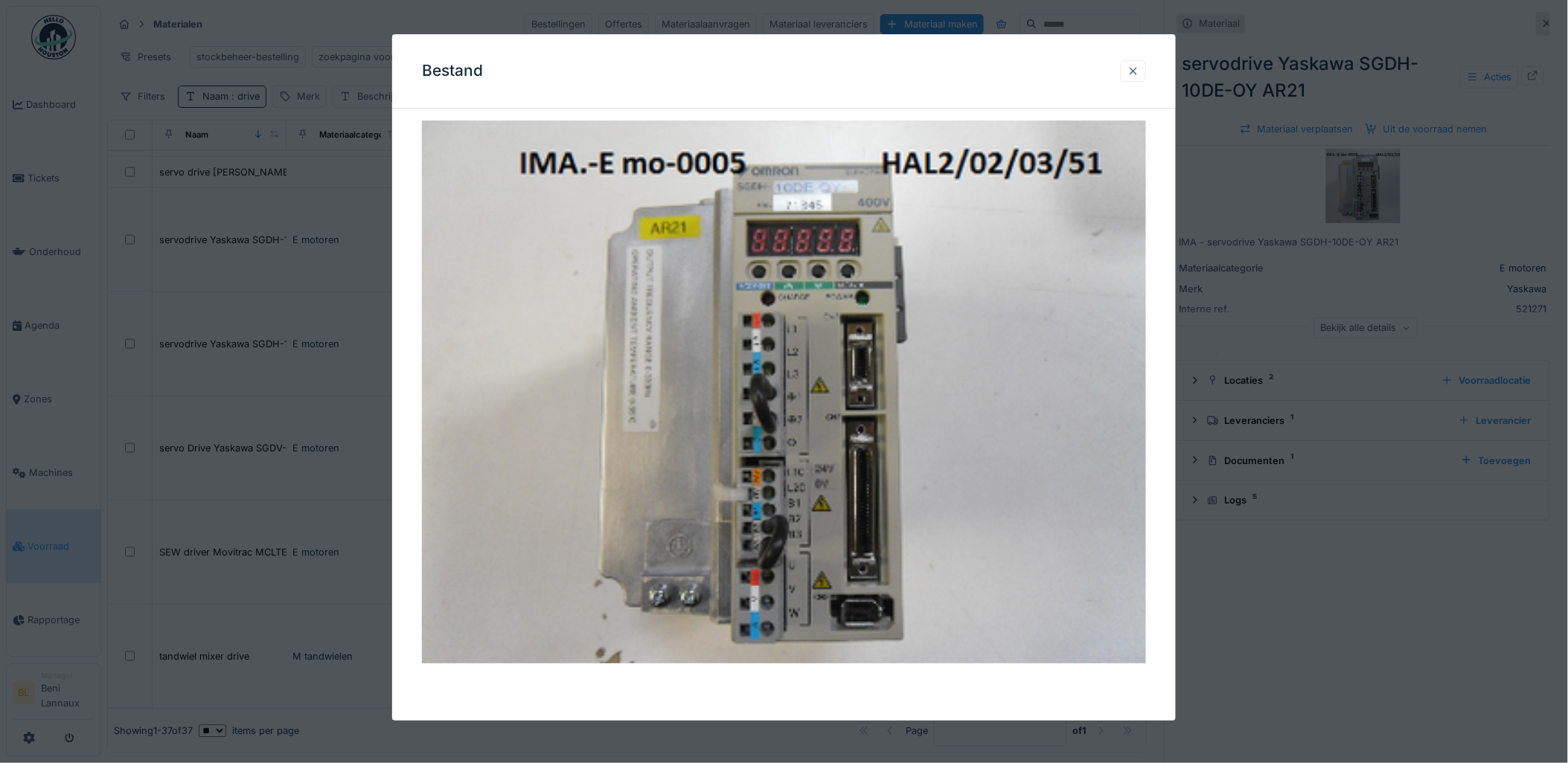
click at [1146, 73] on div at bounding box center [1133, 71] width 25 height 22
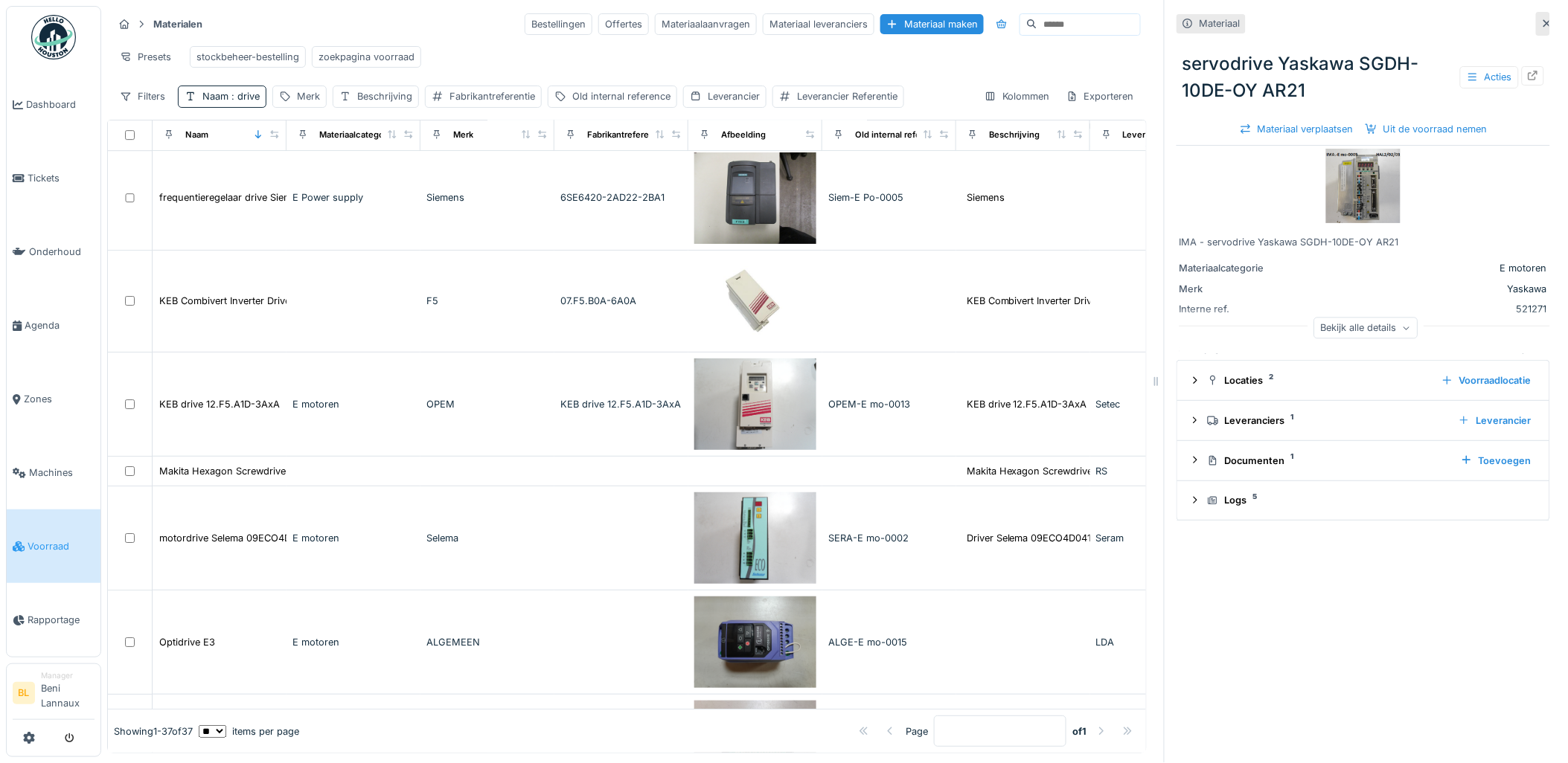
scroll to position [1435, 0]
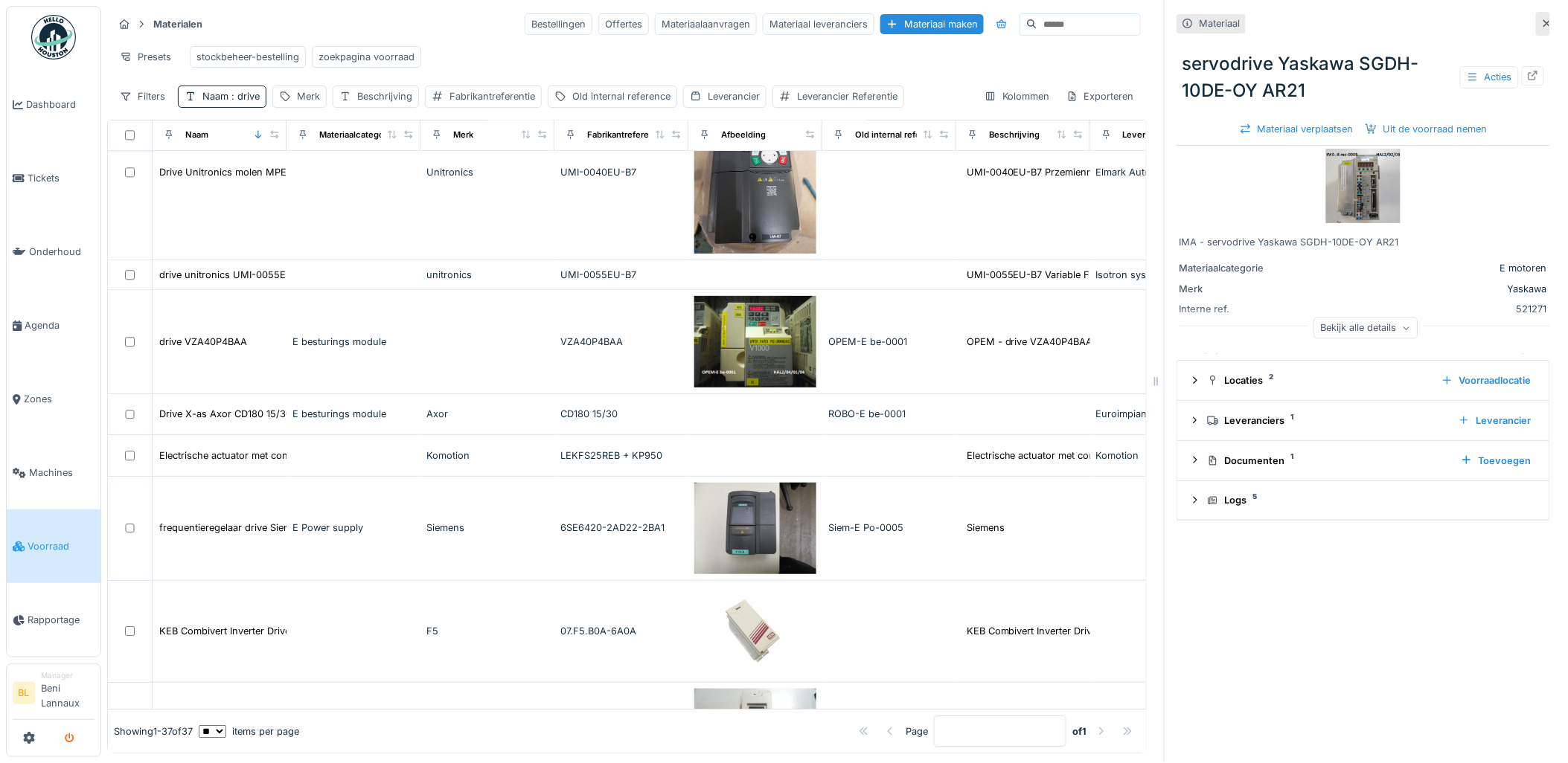
click at [73, 735] on icon "submit" at bounding box center [69, 739] width 9 height 9
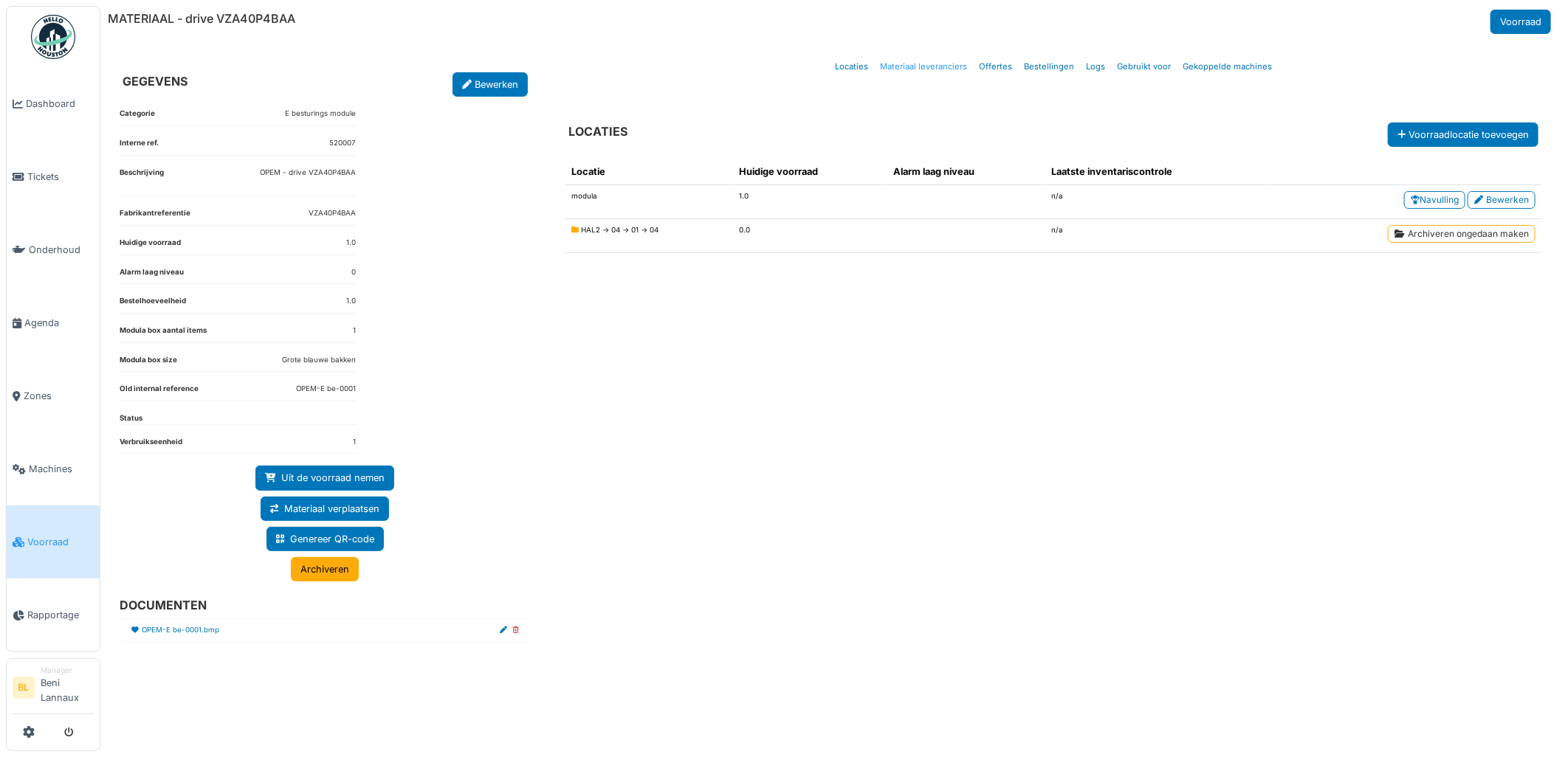
click at [909, 68] on link "Materiaal leveranciers" at bounding box center [923, 67] width 99 height 35
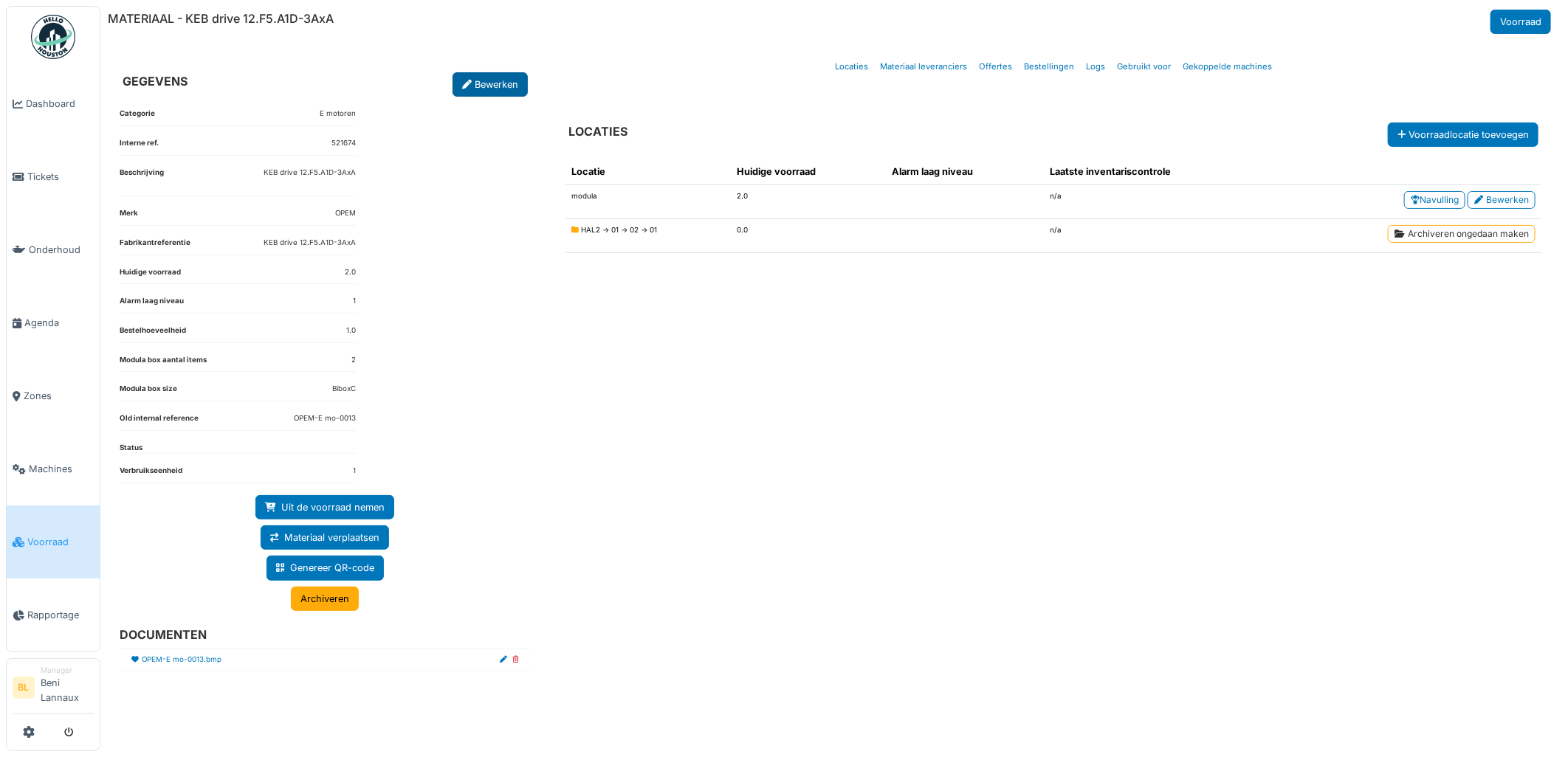
click at [482, 78] on link "Bewerken" at bounding box center [490, 84] width 75 height 24
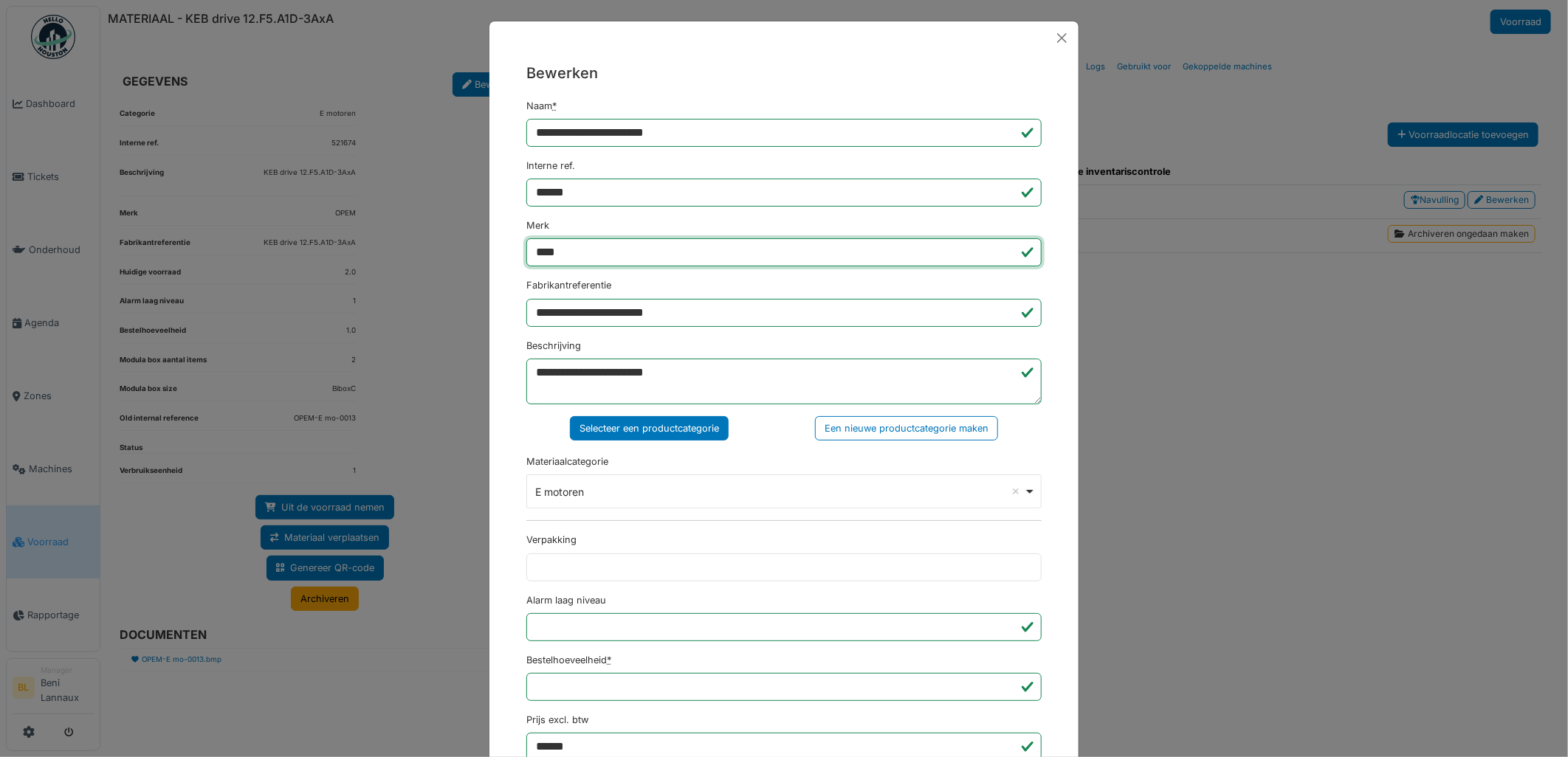
drag, startPoint x: 612, startPoint y: 261, endPoint x: 402, endPoint y: 206, distance: 217.1
click at [402, 206] on div "**********" at bounding box center [784, 378] width 1568 height 757
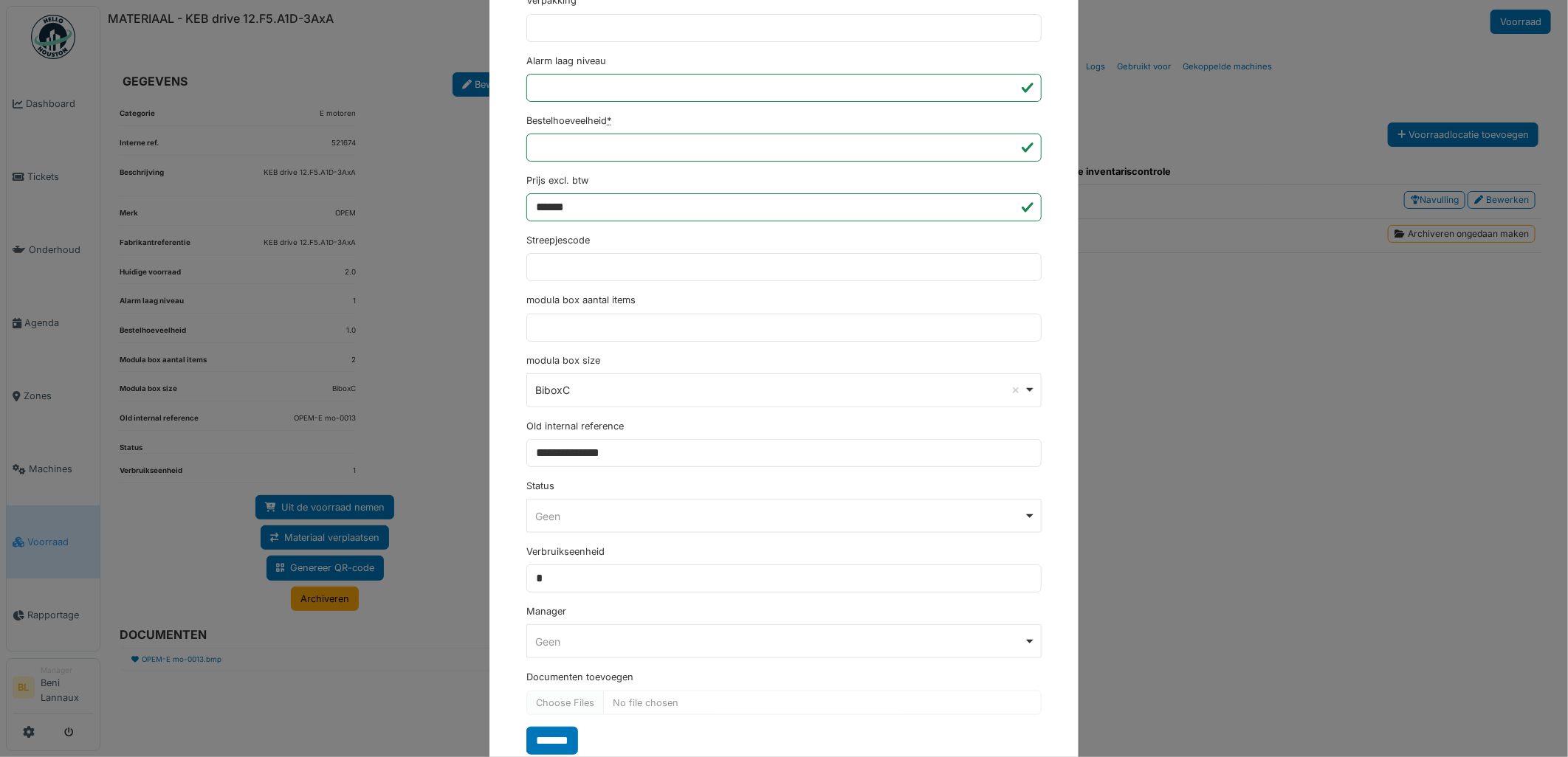
scroll to position [585, 0]
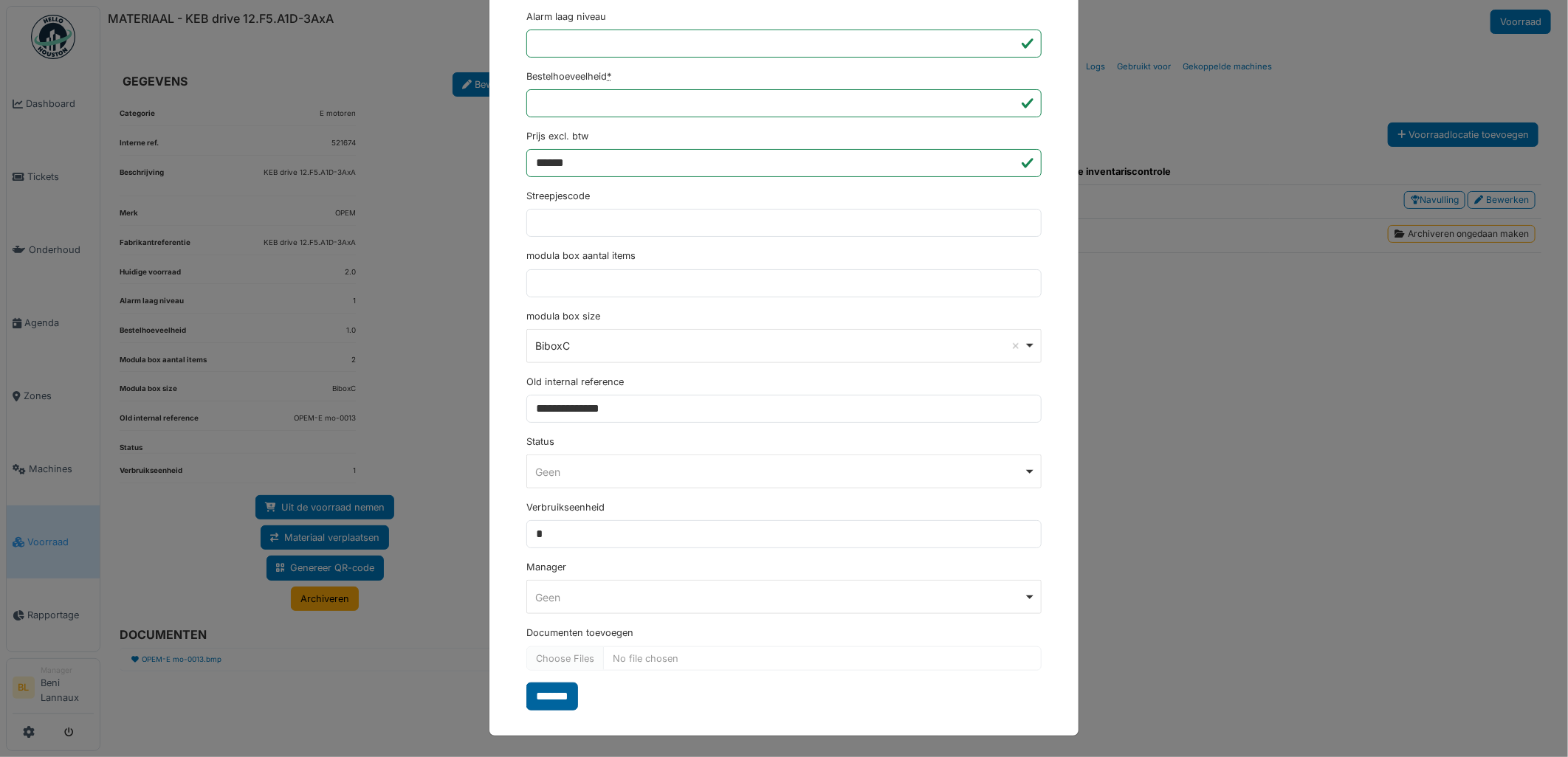
type input "***"
click at [560, 710] on input "*******" at bounding box center [552, 696] width 51 height 28
